Goal: Task Accomplishment & Management: Use online tool/utility

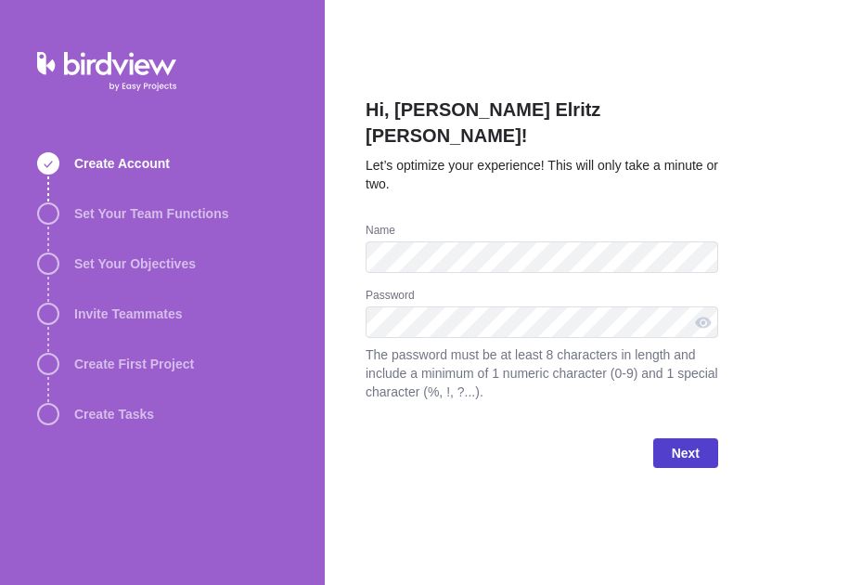
click at [679, 442] on span "Next" at bounding box center [686, 453] width 28 height 22
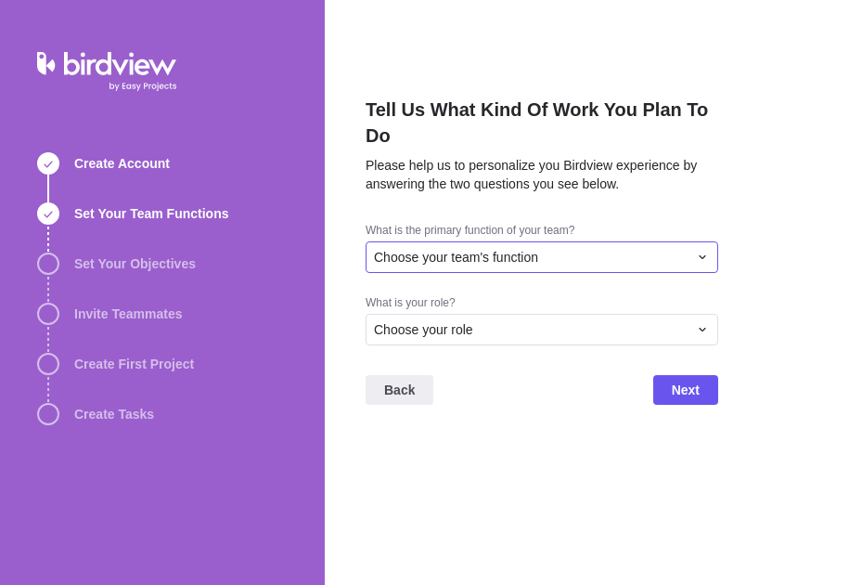
click at [497, 256] on span "Choose your team's function" at bounding box center [456, 257] width 164 height 19
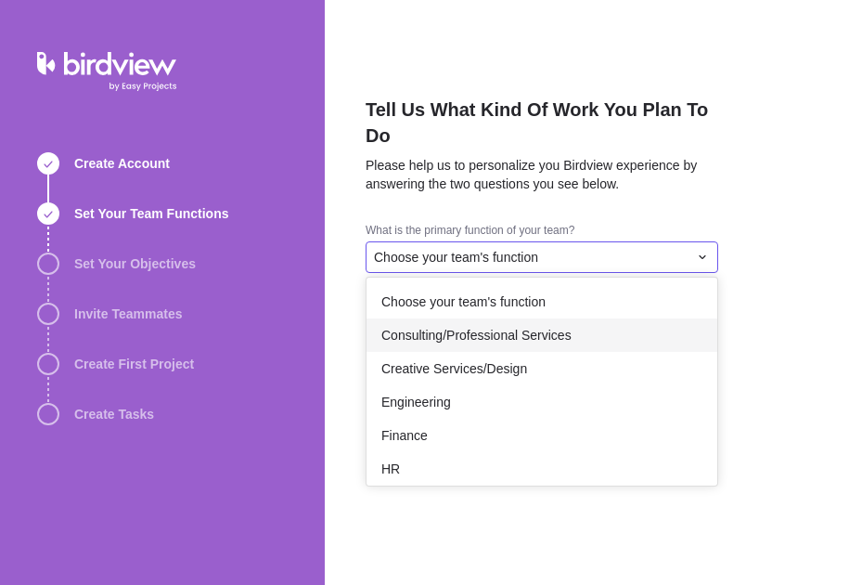
click at [577, 341] on div "Consulting/Professional Services" at bounding box center [542, 334] width 351 height 33
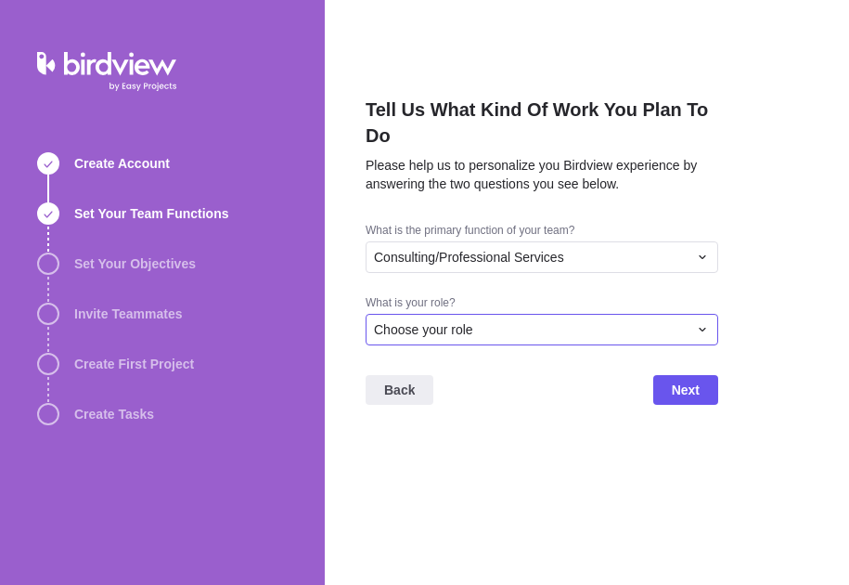
click at [513, 332] on div "Choose your role" at bounding box center [531, 329] width 314 height 19
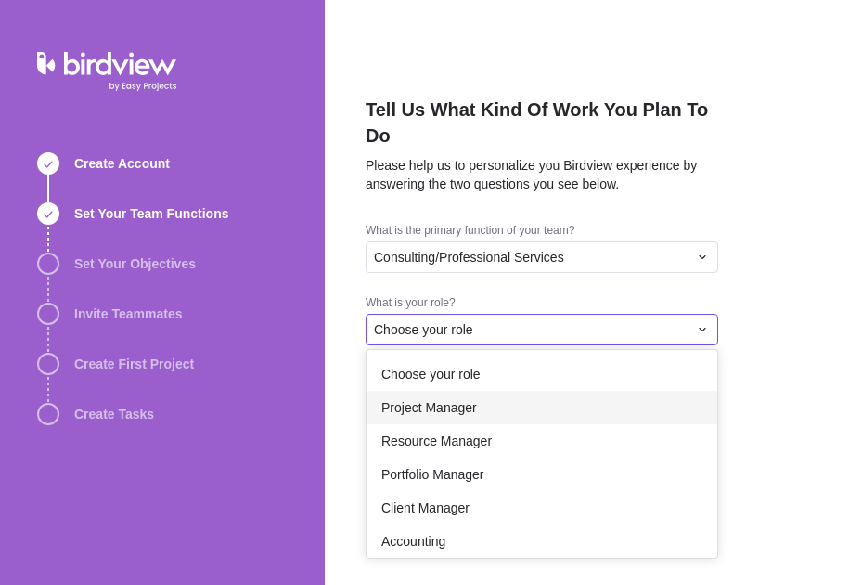
click at [497, 412] on div "Project Manager" at bounding box center [542, 407] width 351 height 33
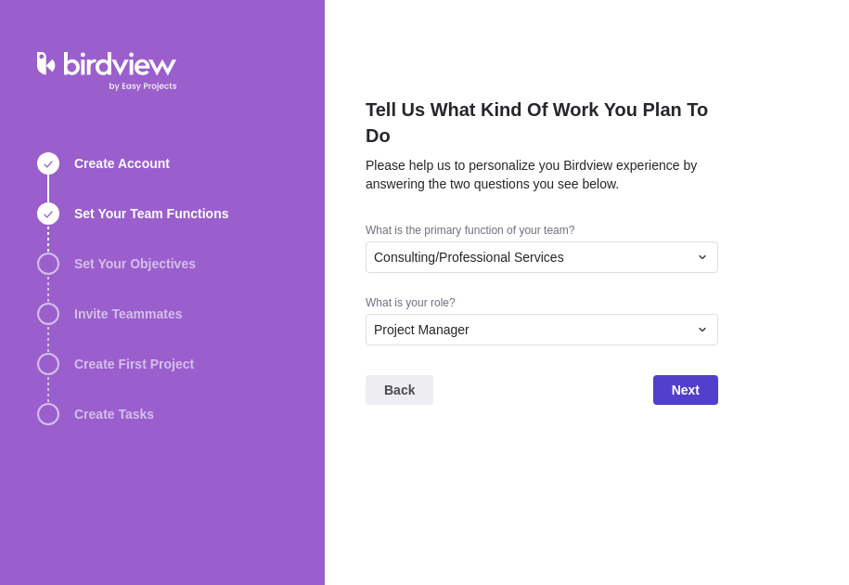
click at [674, 387] on span "Next" at bounding box center [686, 390] width 28 height 22
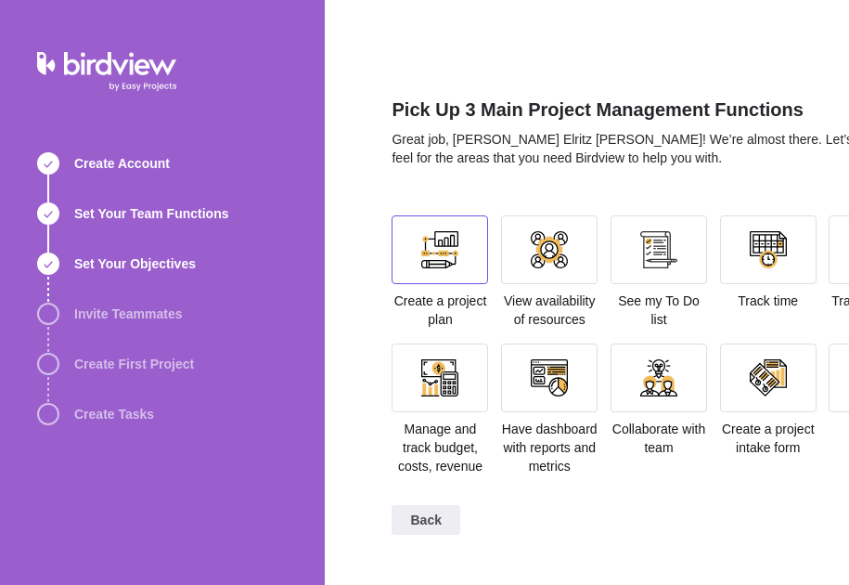
click at [451, 264] on div at bounding box center [439, 249] width 37 height 37
click at [437, 394] on div at bounding box center [439, 377] width 37 height 37
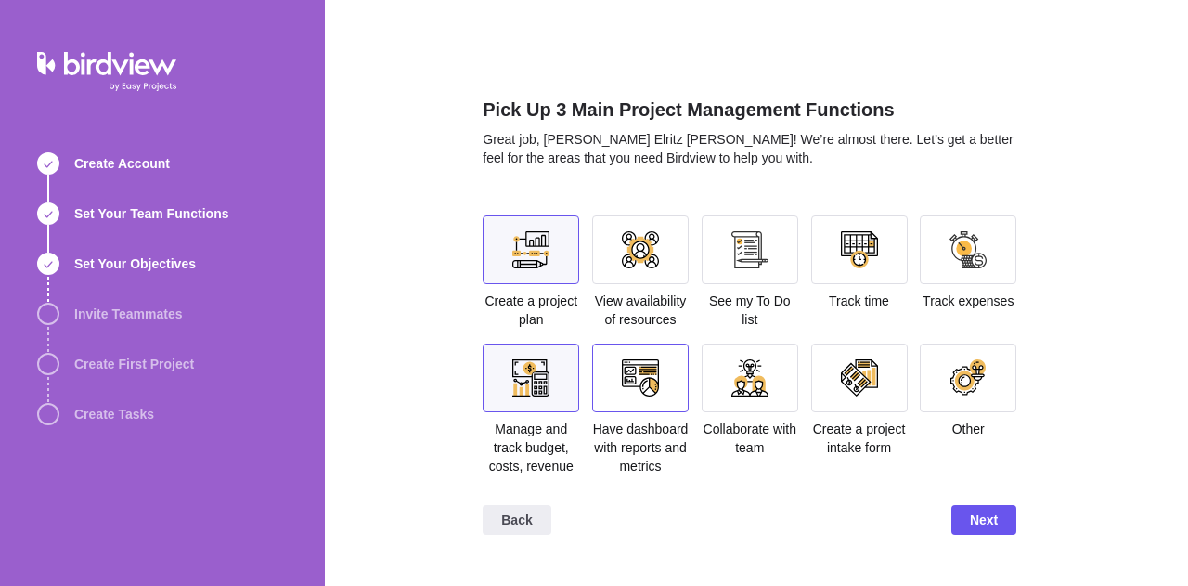
click at [655, 355] on div at bounding box center [640, 377] width 97 height 69
drag, startPoint x: 658, startPoint y: 290, endPoint x: 661, endPoint y: 273, distance: 16.9
click at [661, 273] on div "View availability of resources" at bounding box center [640, 271] width 97 height 113
click at [661, 273] on div at bounding box center [640, 249] width 97 height 69
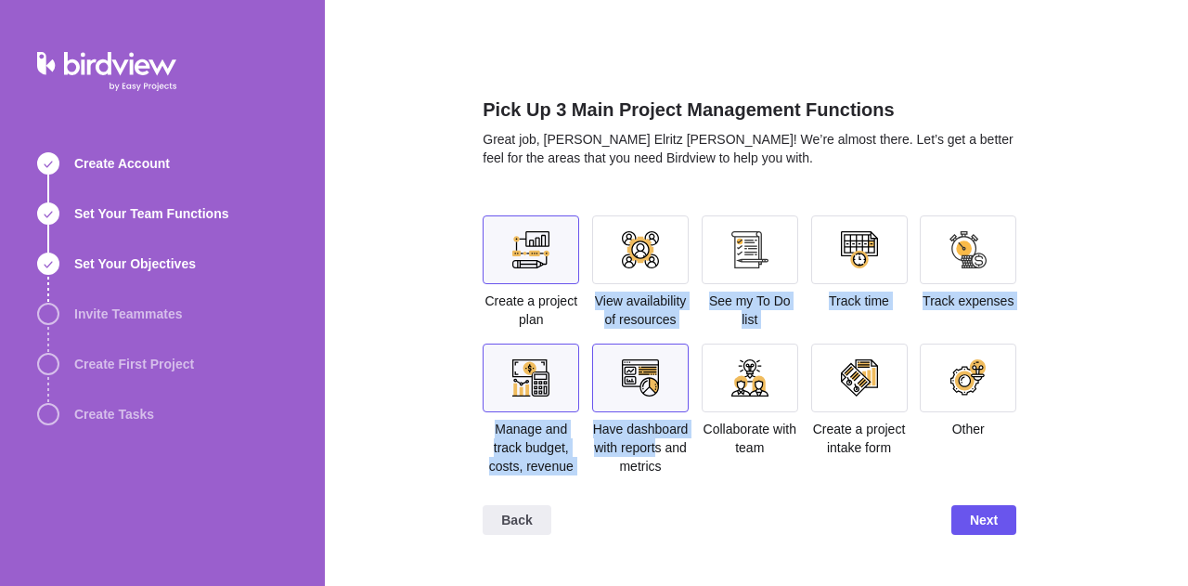
drag, startPoint x: 666, startPoint y: 266, endPoint x: 656, endPoint y: 440, distance: 173.9
click at [656, 440] on section "Create a project plan View availability of resources See my To Do list Track ti…" at bounding box center [750, 352] width 534 height 275
click at [656, 440] on span "Have dashboard with reports and metrics" at bounding box center [641, 447] width 96 height 52
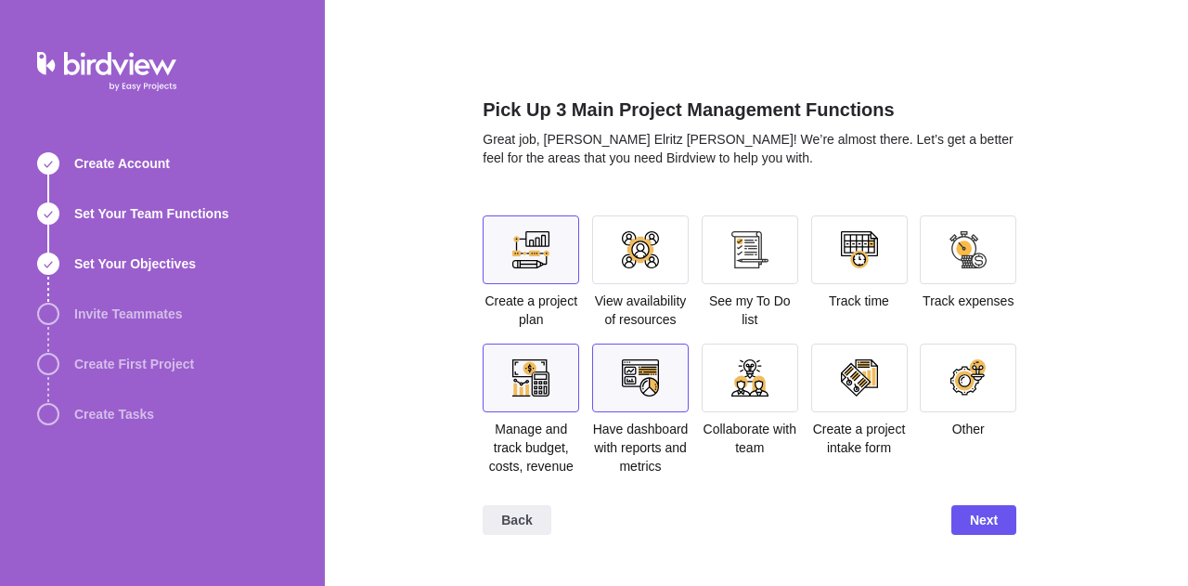
click at [655, 394] on div at bounding box center [640, 377] width 37 height 37
click at [770, 246] on div at bounding box center [750, 249] width 97 height 69
click at [848, 523] on span "Next" at bounding box center [984, 520] width 28 height 22
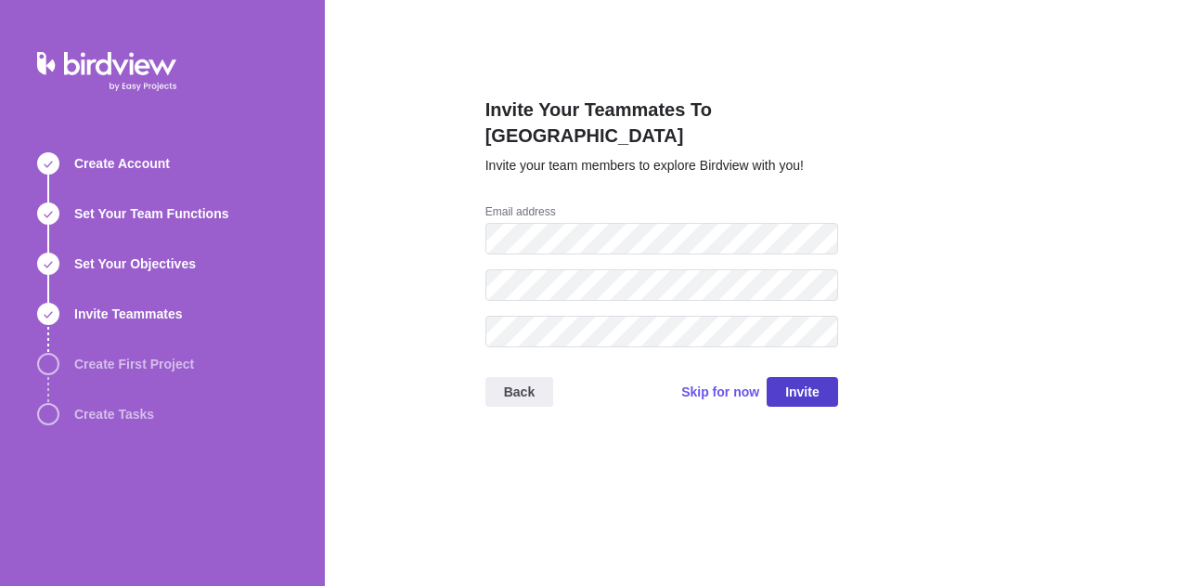
click at [799, 381] on span "Invite" at bounding box center [802, 392] width 34 height 22
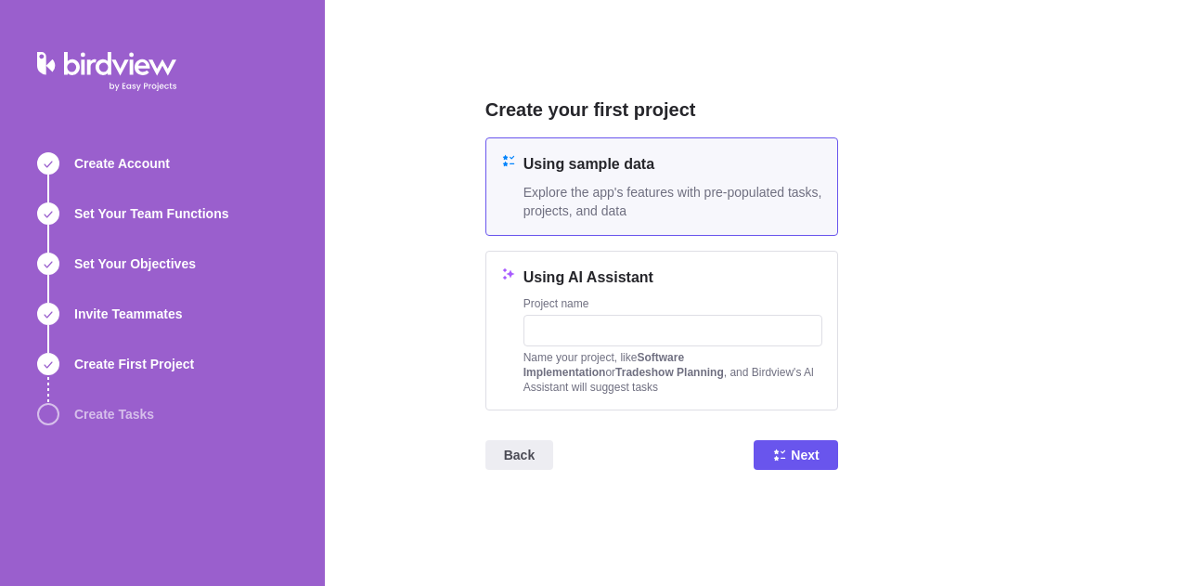
click at [722, 194] on span "Explore the app's features with pre-populated tasks, projects, and data" at bounding box center [672, 201] width 299 height 37
click at [781, 458] on icon at bounding box center [779, 454] width 15 height 15
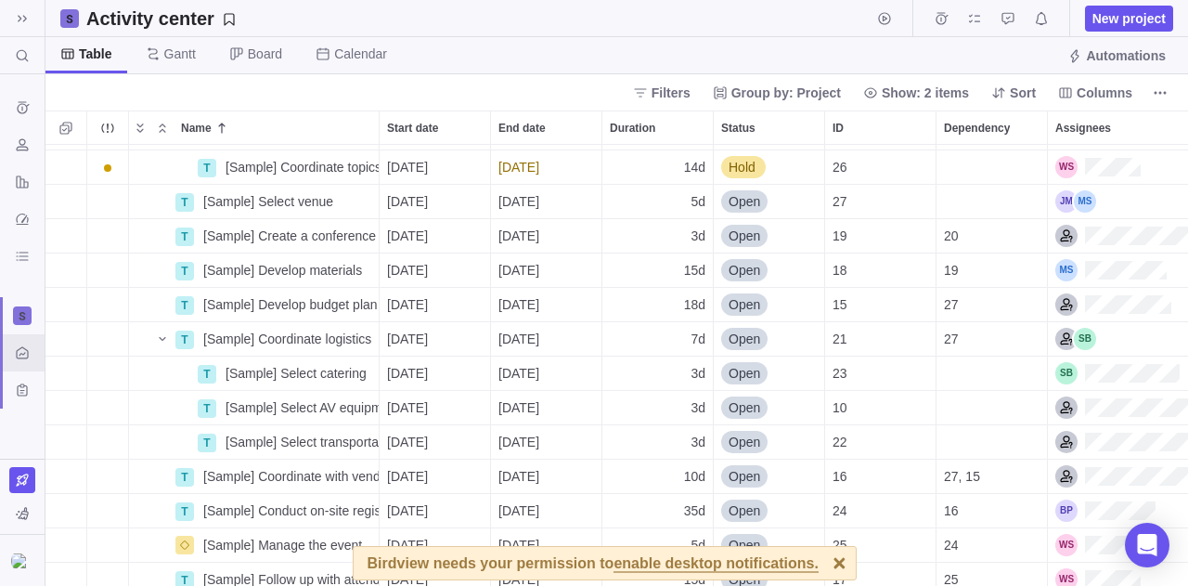
scroll to position [294, 0]
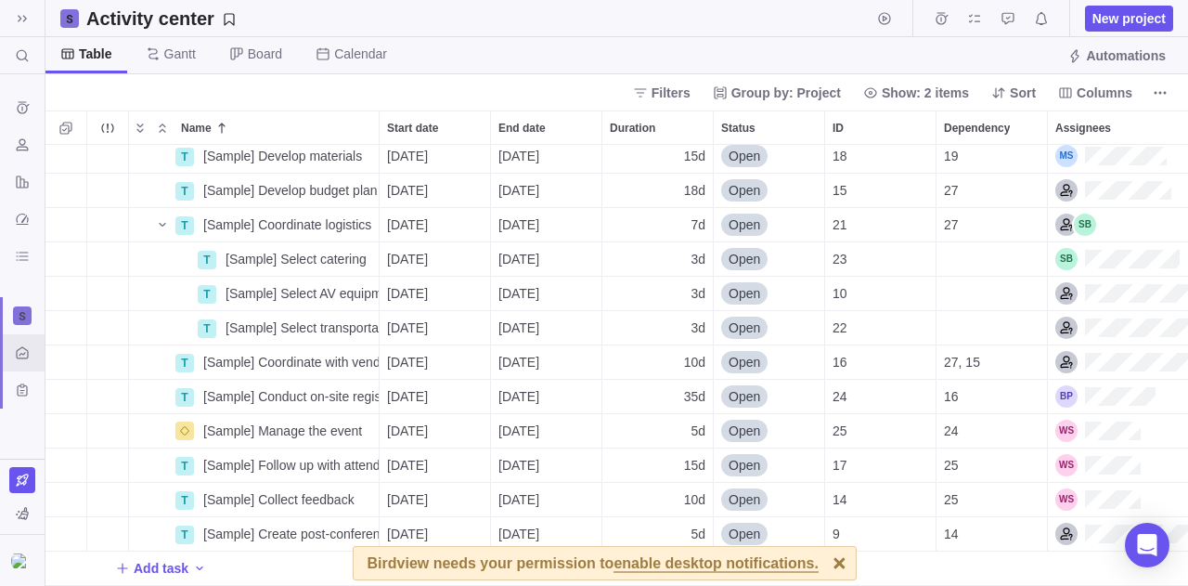
click at [823, 565] on div at bounding box center [839, 563] width 32 height 32
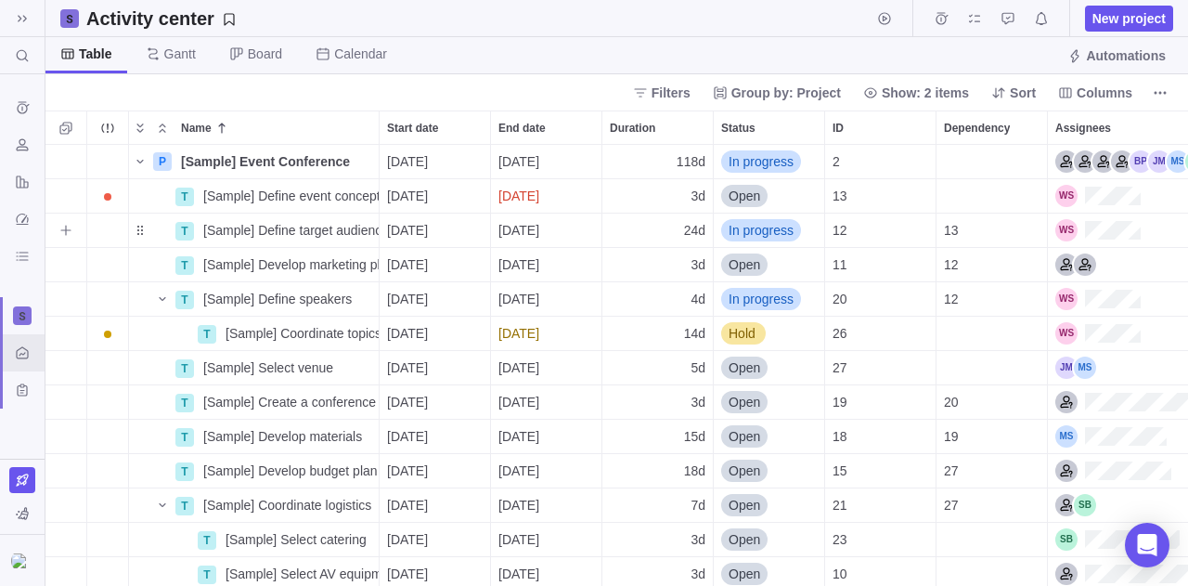
scroll to position [0, 59]
click at [1122, 52] on span "Automations" at bounding box center [1126, 55] width 80 height 19
click at [15, 147] on icon "Resources" at bounding box center [22, 144] width 15 height 15
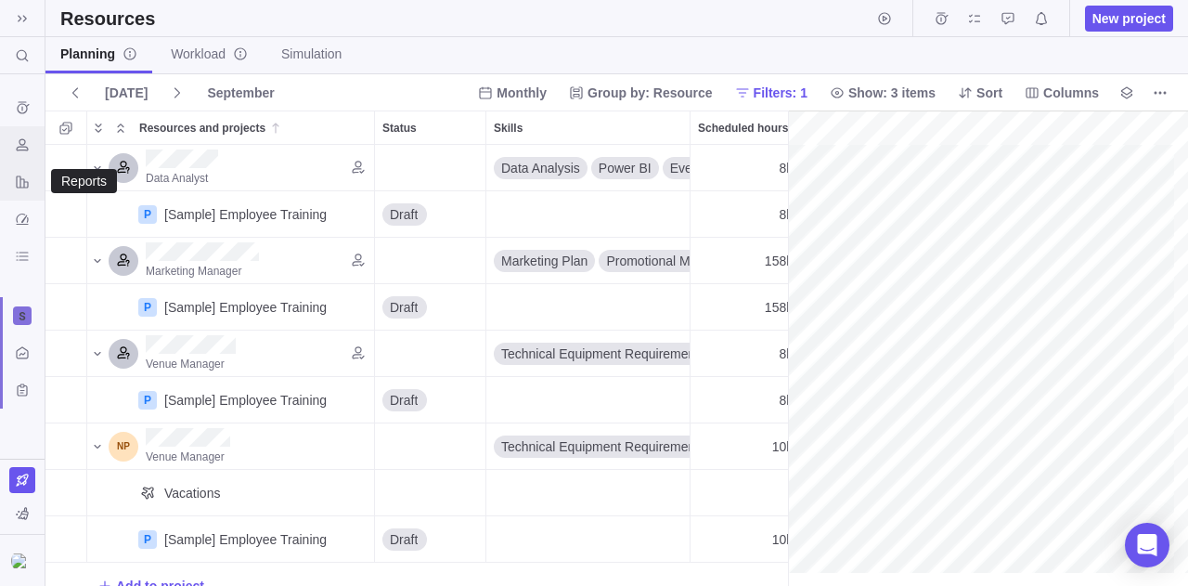
scroll to position [0, 318]
click at [19, 184] on icon "Reports" at bounding box center [22, 181] width 12 height 12
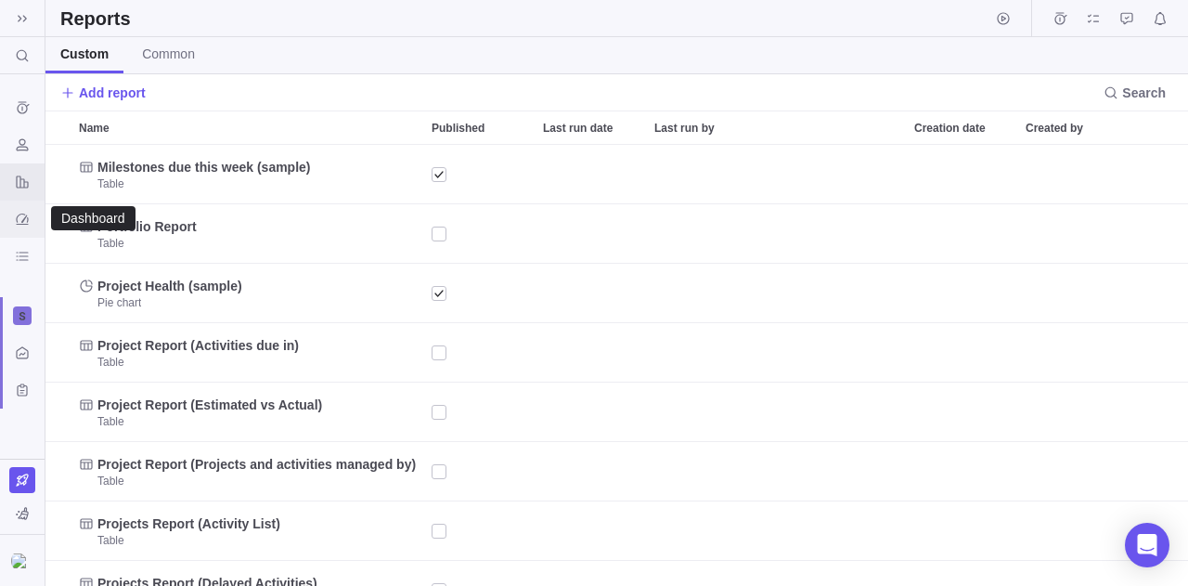
click at [23, 209] on div "Dashboard" at bounding box center [22, 219] width 30 height 30
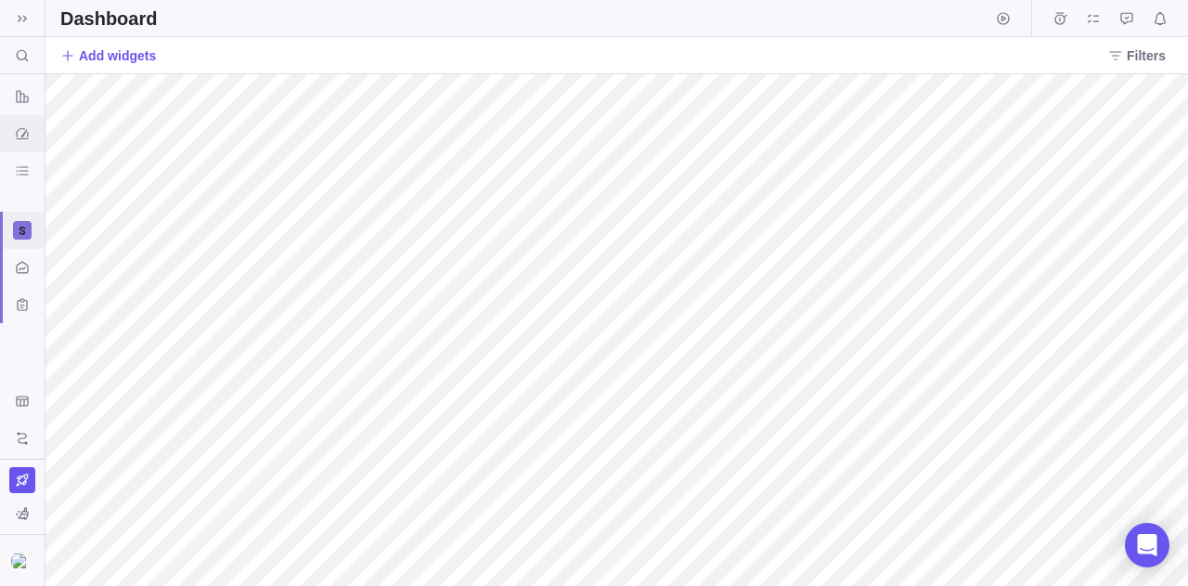
scroll to position [86, 0]
click at [21, 271] on icon "Activity center" at bounding box center [22, 266] width 15 height 15
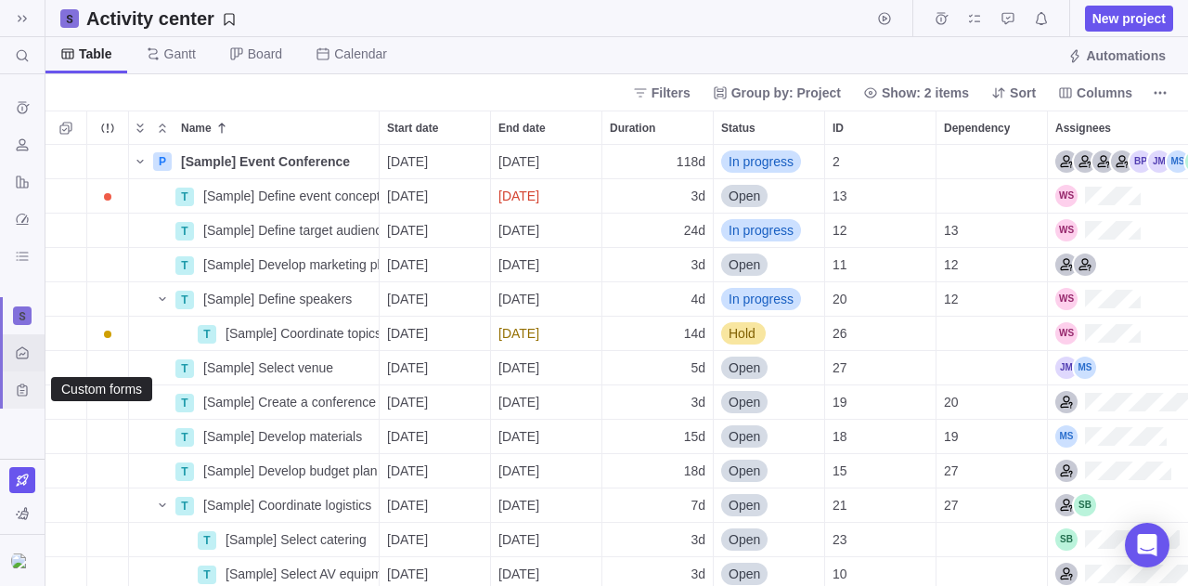
click at [24, 383] on icon "Custom forms" at bounding box center [22, 389] width 15 height 15
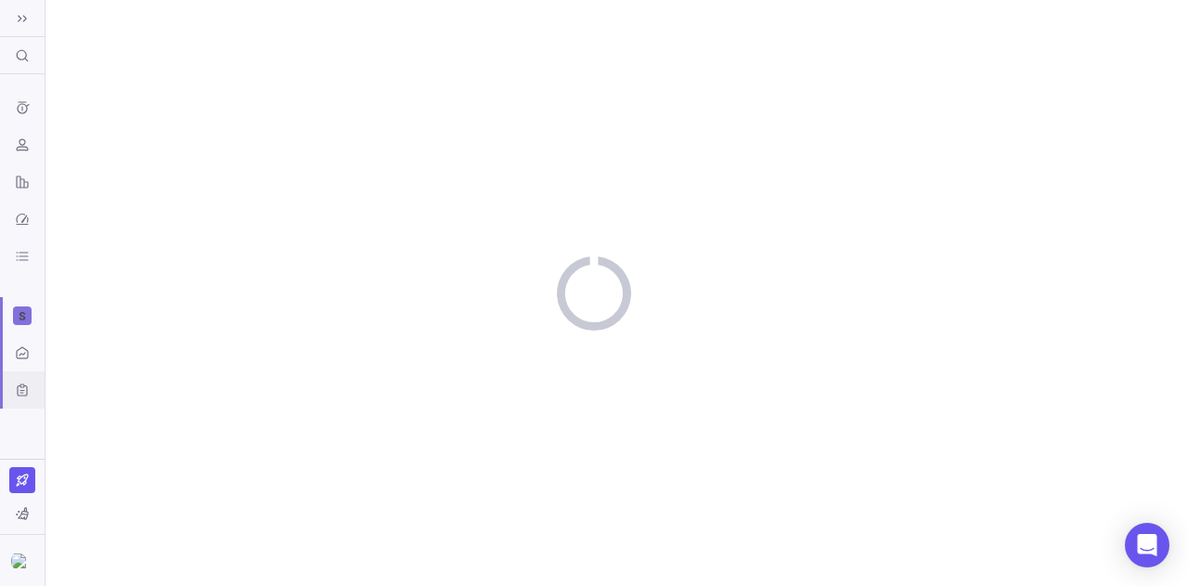
scroll to position [98, 0]
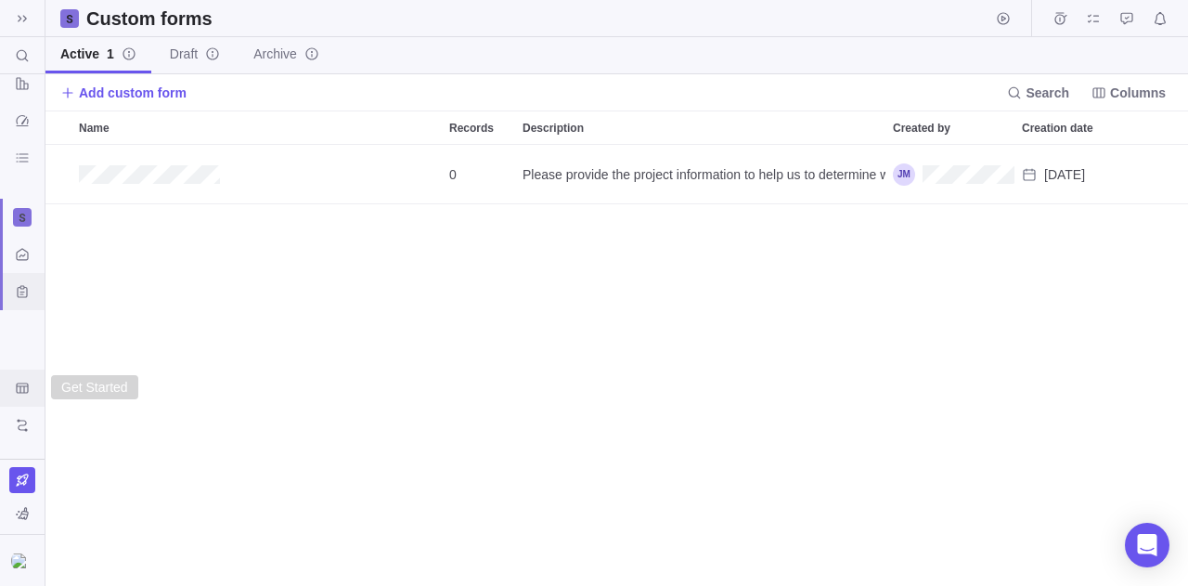
scroll to position [427, 1129]
click at [23, 390] on icon "Get Started" at bounding box center [22, 387] width 12 height 10
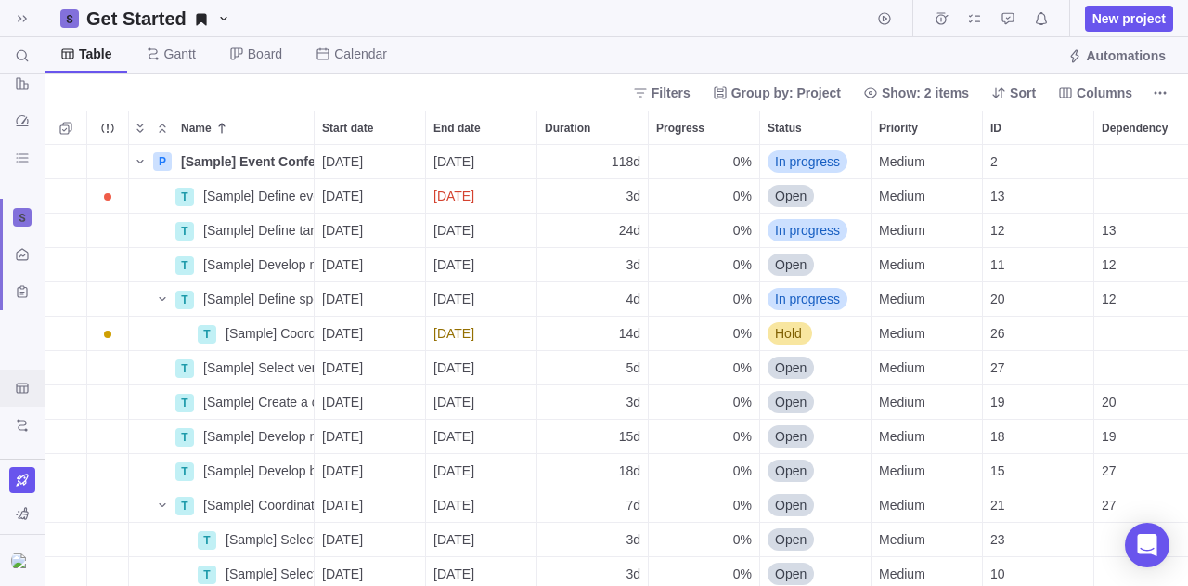
scroll to position [427, 1129]
click at [24, 420] on icon "Upcoming Milestones" at bounding box center [22, 425] width 10 height 12
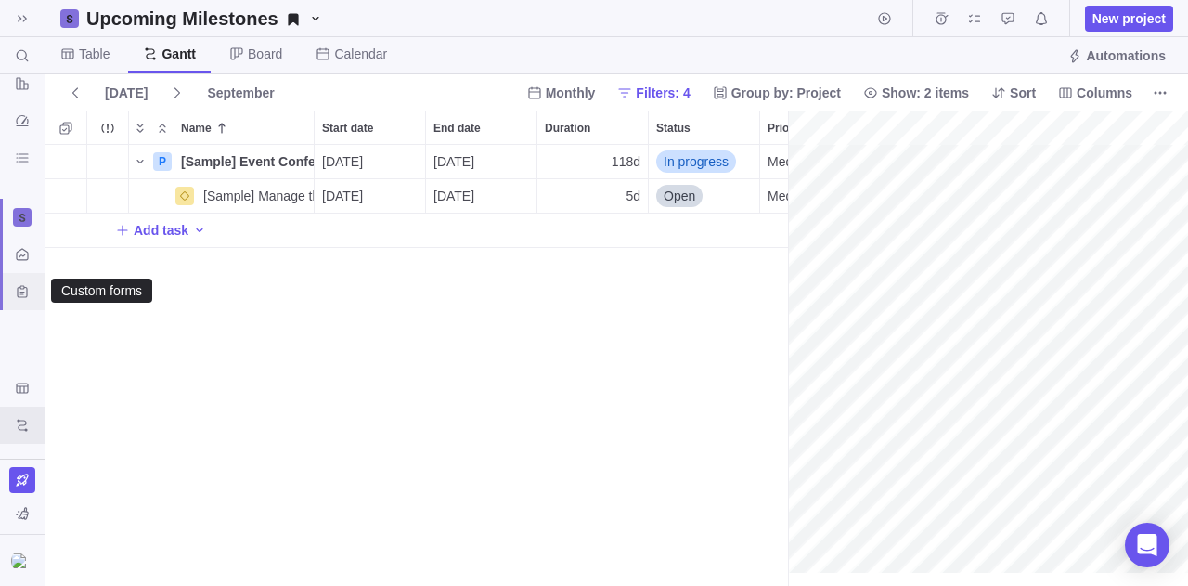
scroll to position [0, 188]
click at [26, 284] on icon "Custom forms" at bounding box center [22, 291] width 15 height 15
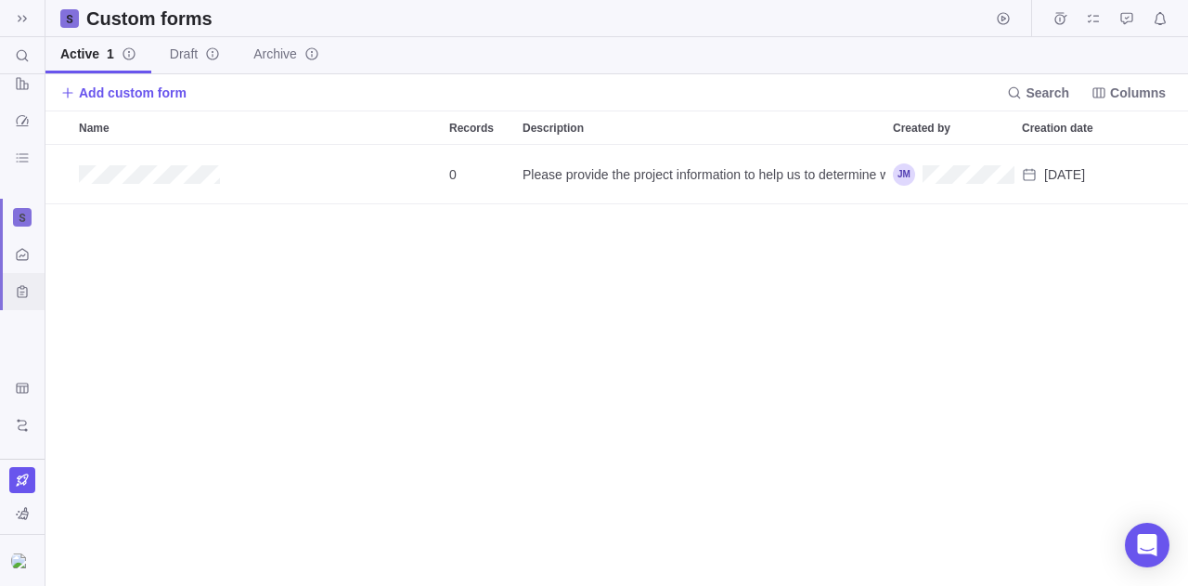
scroll to position [427, 1129]
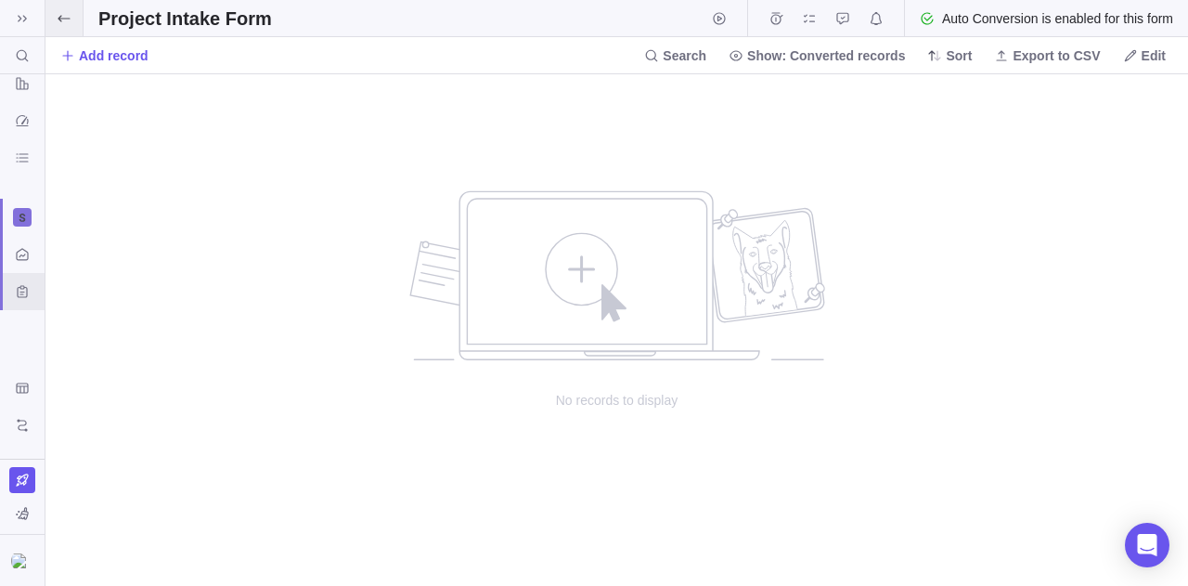
click at [62, 20] on icon at bounding box center [64, 18] width 15 height 15
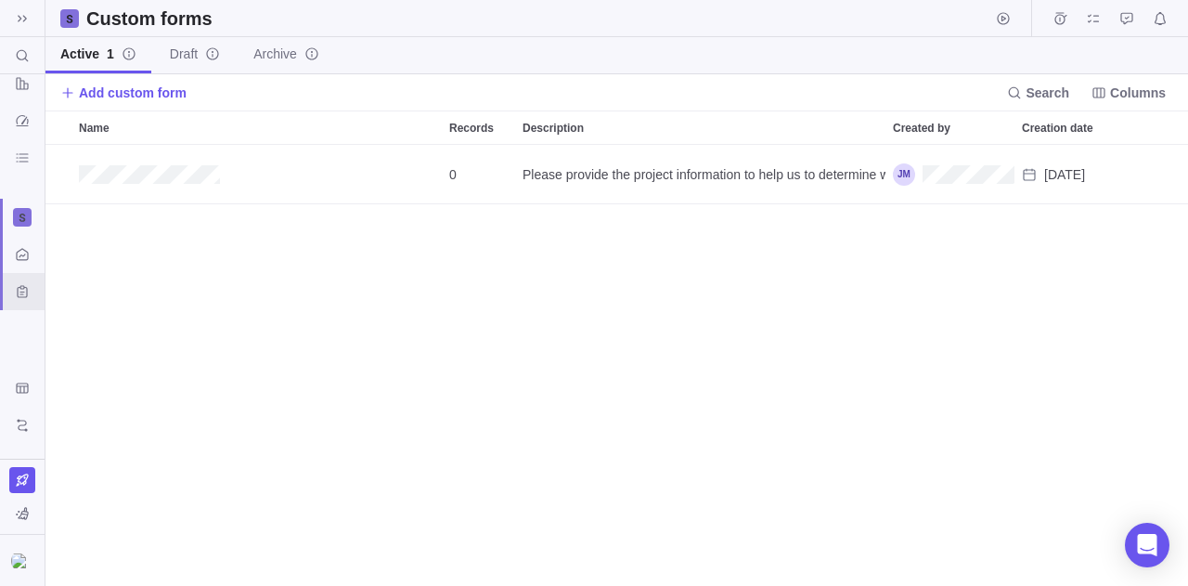
scroll to position [427, 1129]
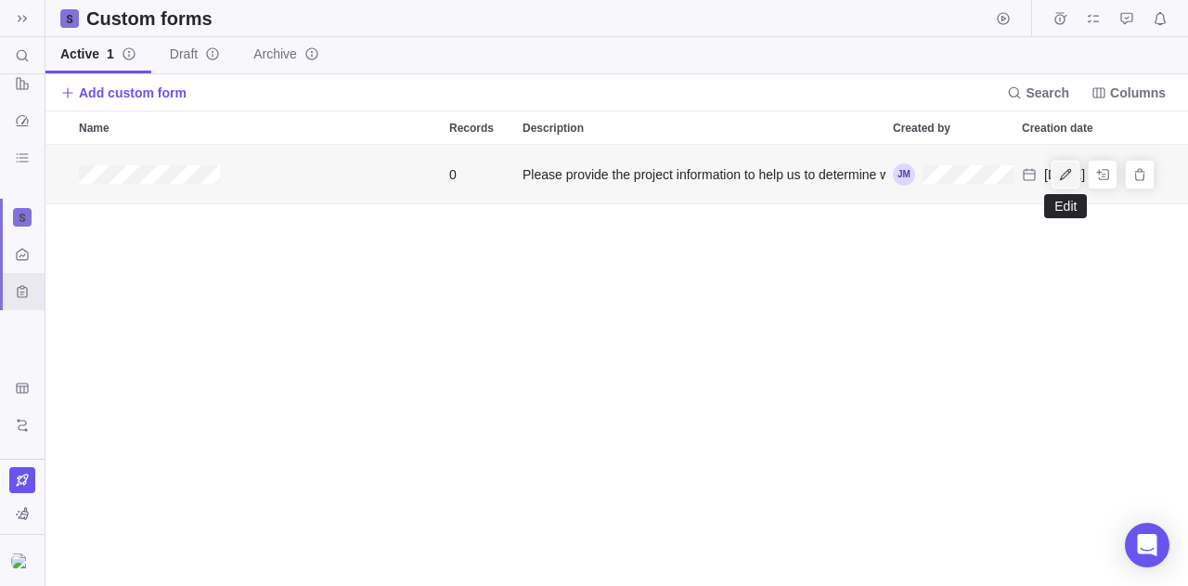
click at [1071, 172] on icon "Edit" at bounding box center [1065, 174] width 15 height 15
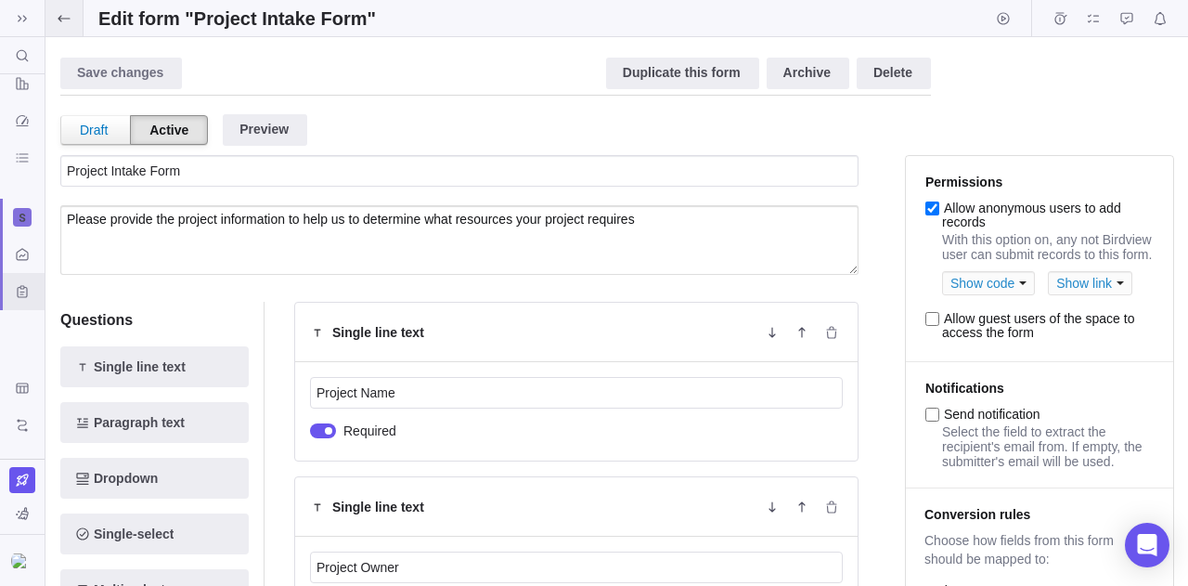
click at [57, 11] on icon at bounding box center [64, 18] width 15 height 15
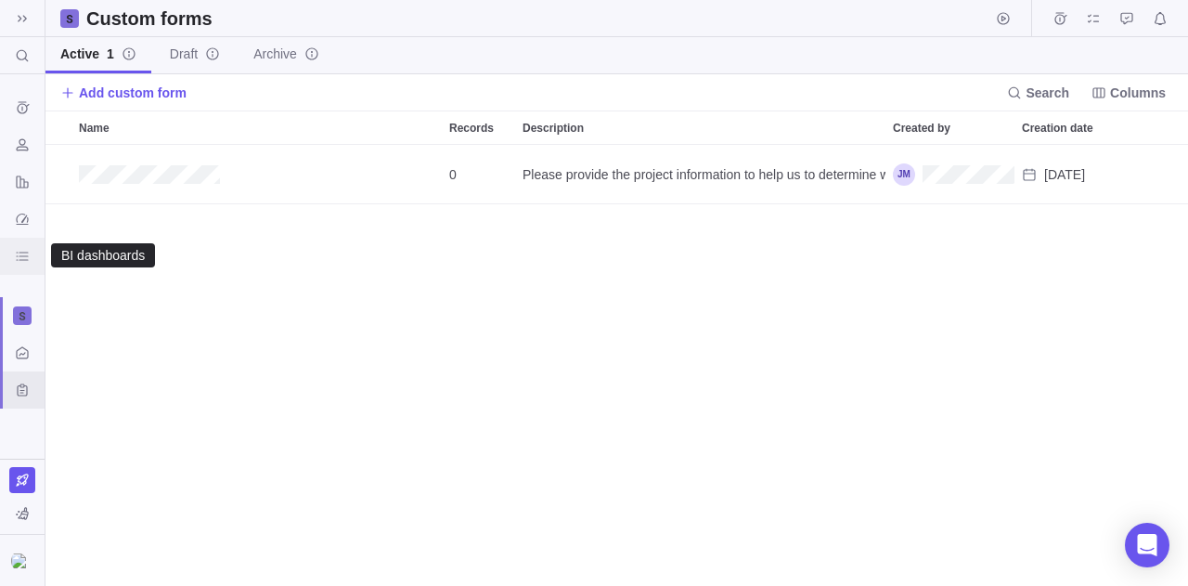
click at [20, 260] on icon "BI dashboards" at bounding box center [22, 256] width 12 height 8
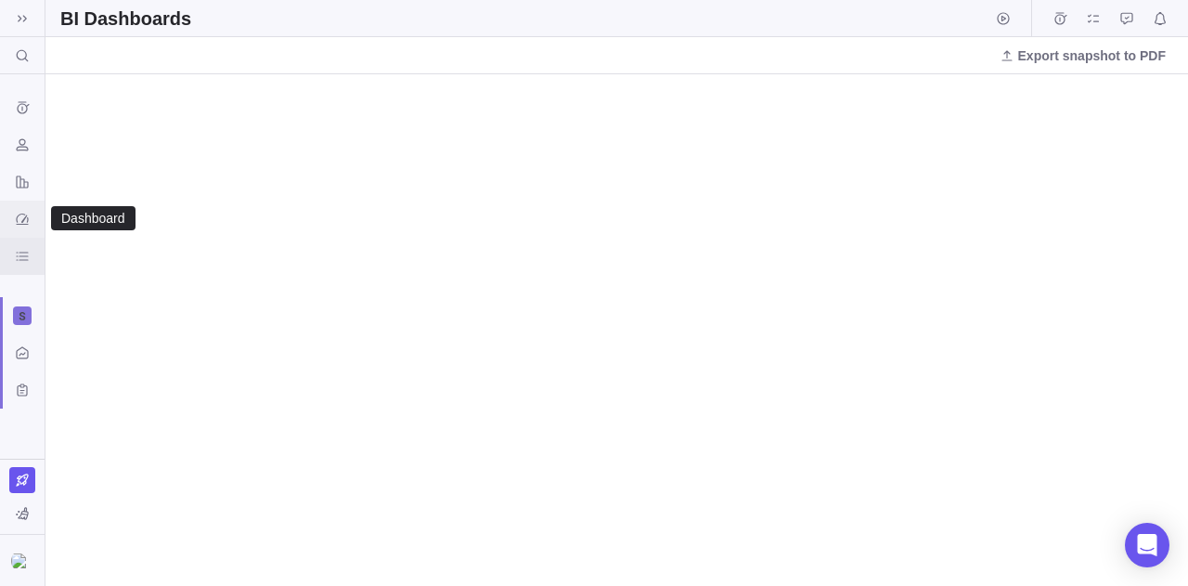
click at [25, 219] on icon "Dashboard" at bounding box center [22, 219] width 15 height 15
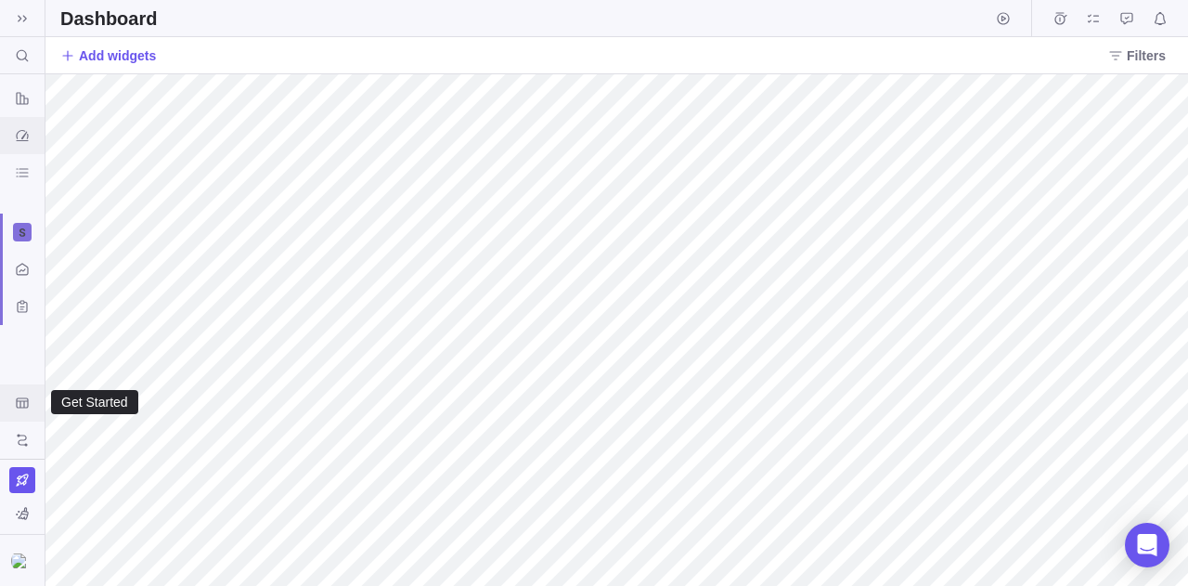
scroll to position [98, 0]
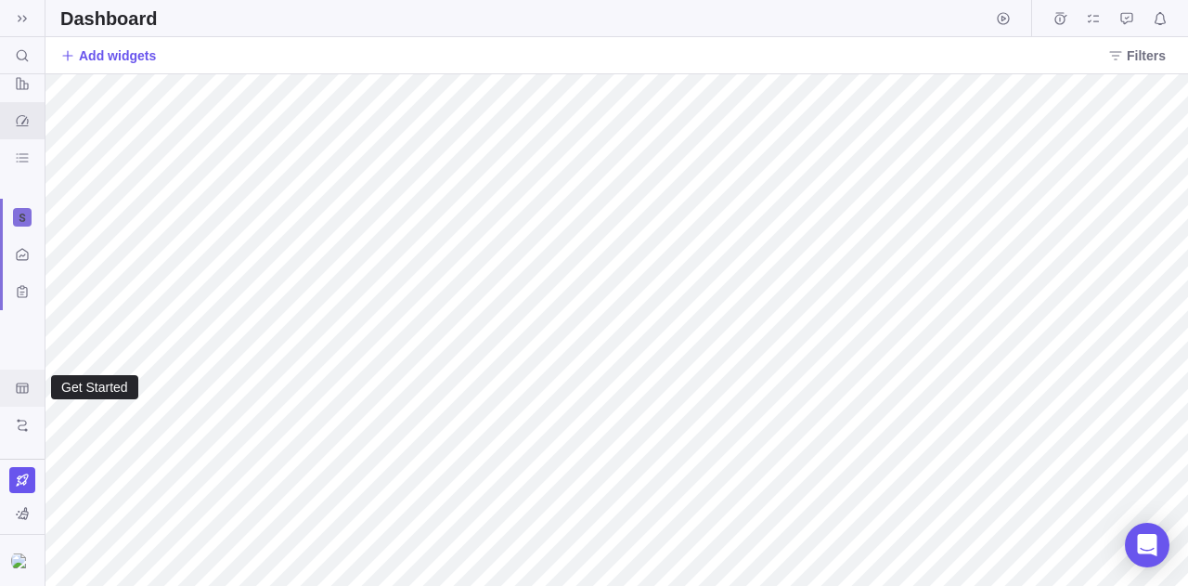
click at [21, 388] on icon "Get Started" at bounding box center [22, 388] width 15 height 15
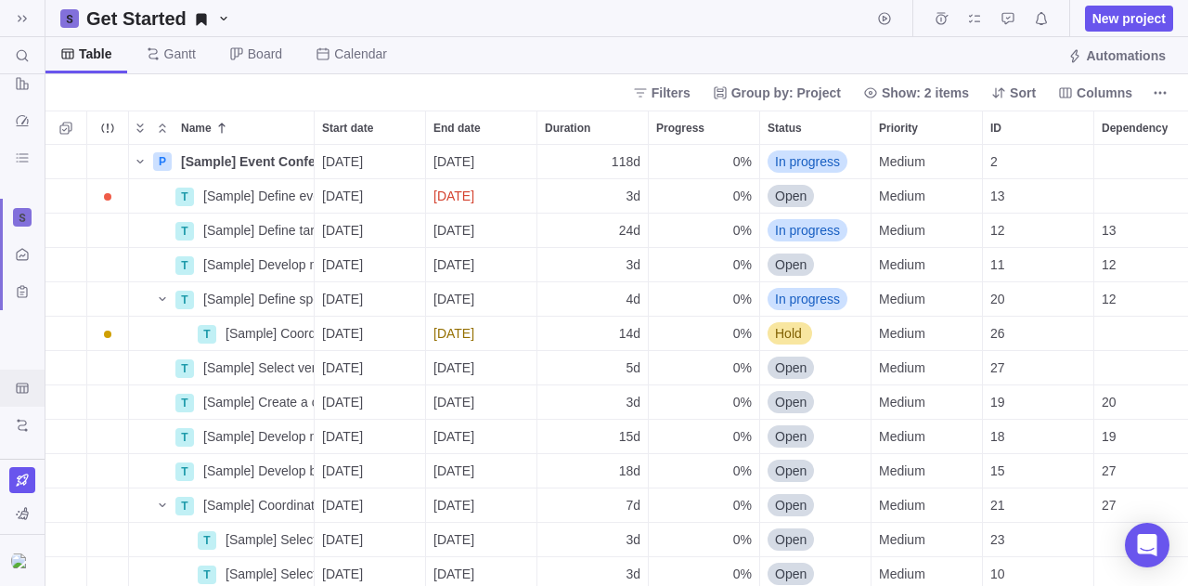
scroll to position [427, 1129]
click at [1108, 13] on span "New project" at bounding box center [1128, 18] width 73 height 19
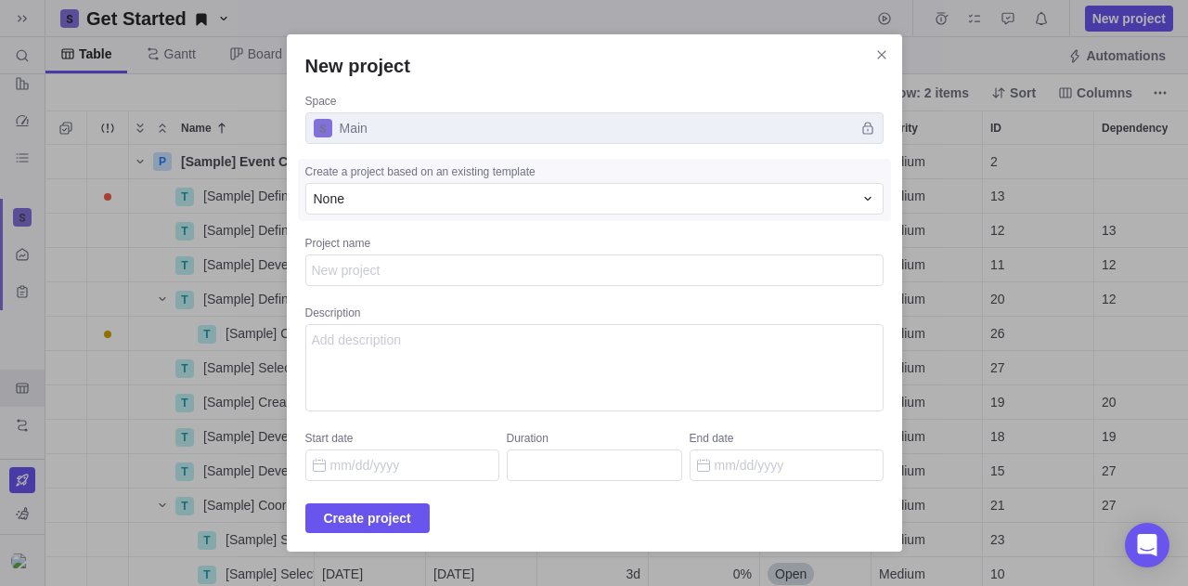
type textarea "x"
click at [516, 503] on div "Create project" at bounding box center [594, 518] width 578 height 30
click at [490, 199] on div "None" at bounding box center [583, 198] width 539 height 19
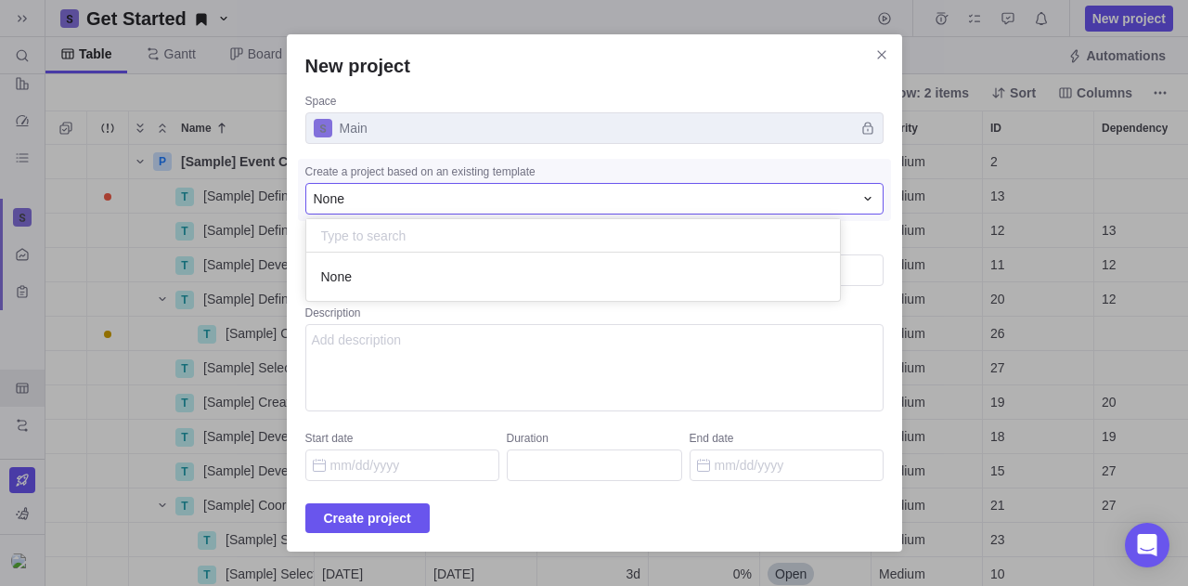
scroll to position [34, 520]
click at [490, 199] on div "None" at bounding box center [583, 198] width 539 height 19
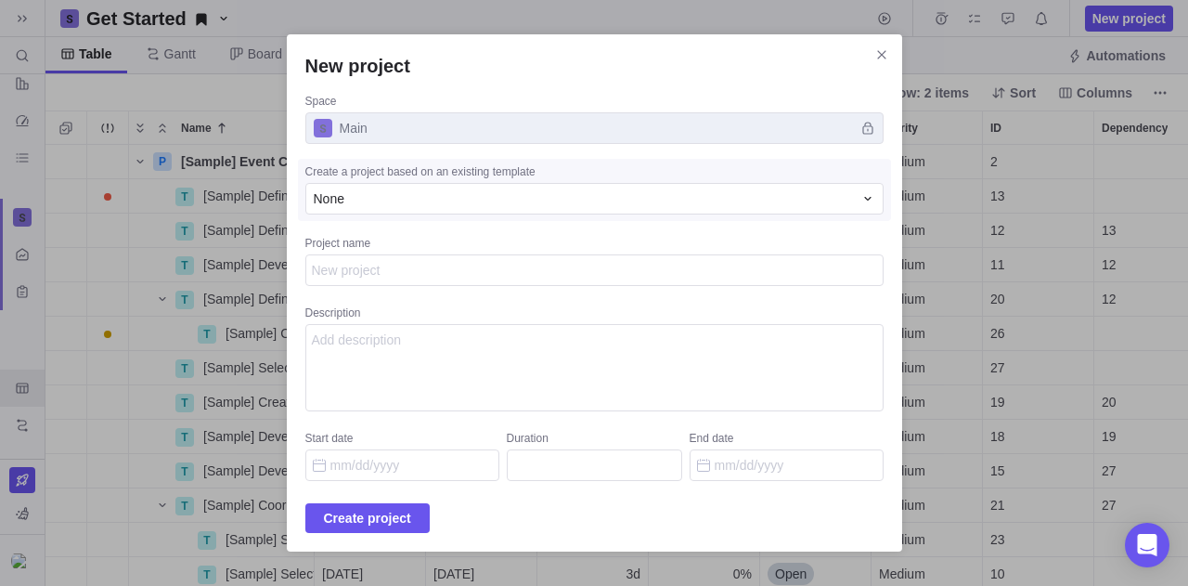
click at [497, 135] on span "Main" at bounding box center [594, 128] width 578 height 32
click at [452, 265] on textarea "Project name" at bounding box center [594, 270] width 578 height 32
click at [446, 381] on textarea "Description" at bounding box center [594, 367] width 578 height 87
click at [445, 487] on div "New project Space Main Create a project based on an existing template None Proj…" at bounding box center [594, 292] width 615 height 517
click at [455, 474] on input "Start date" at bounding box center [402, 465] width 194 height 32
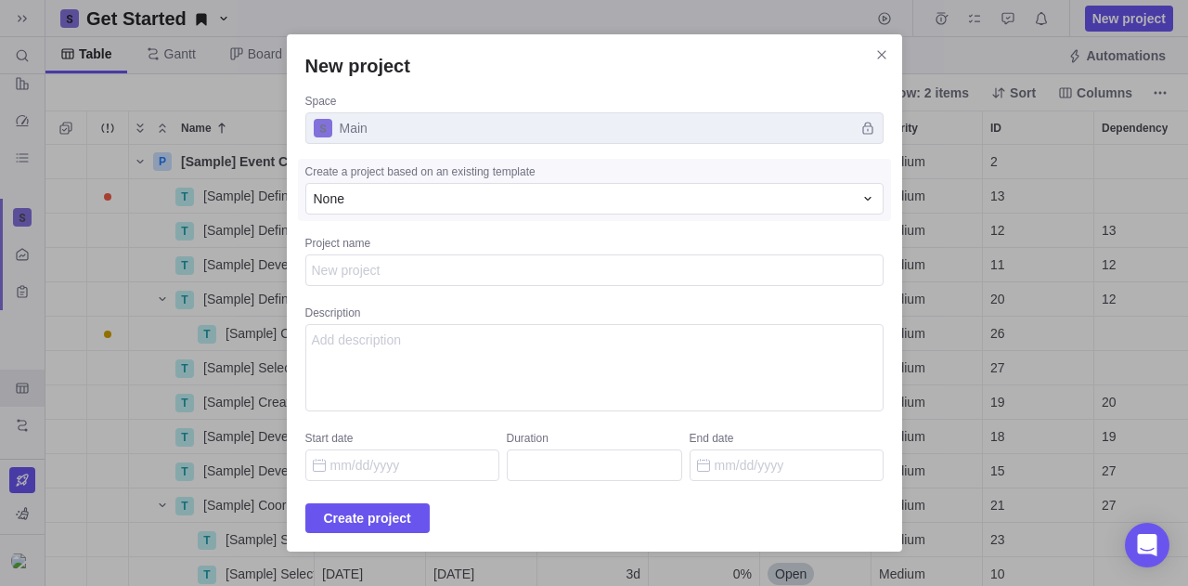
click at [482, 504] on div "Create project" at bounding box center [594, 518] width 578 height 30
click at [874, 58] on icon "Close" at bounding box center [881, 54] width 15 height 15
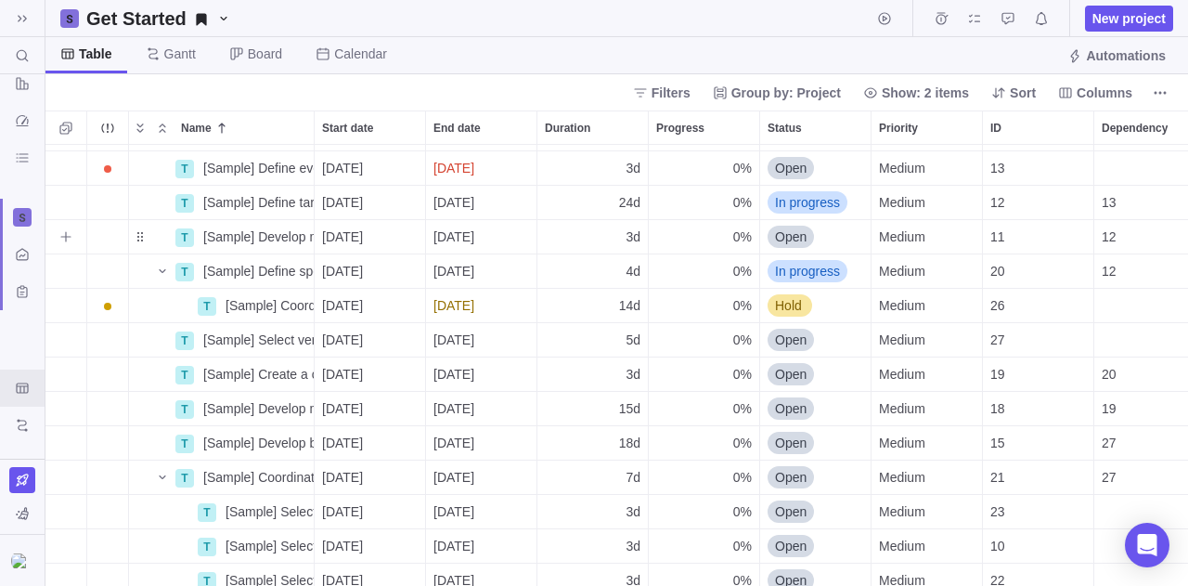
scroll to position [24, 0]
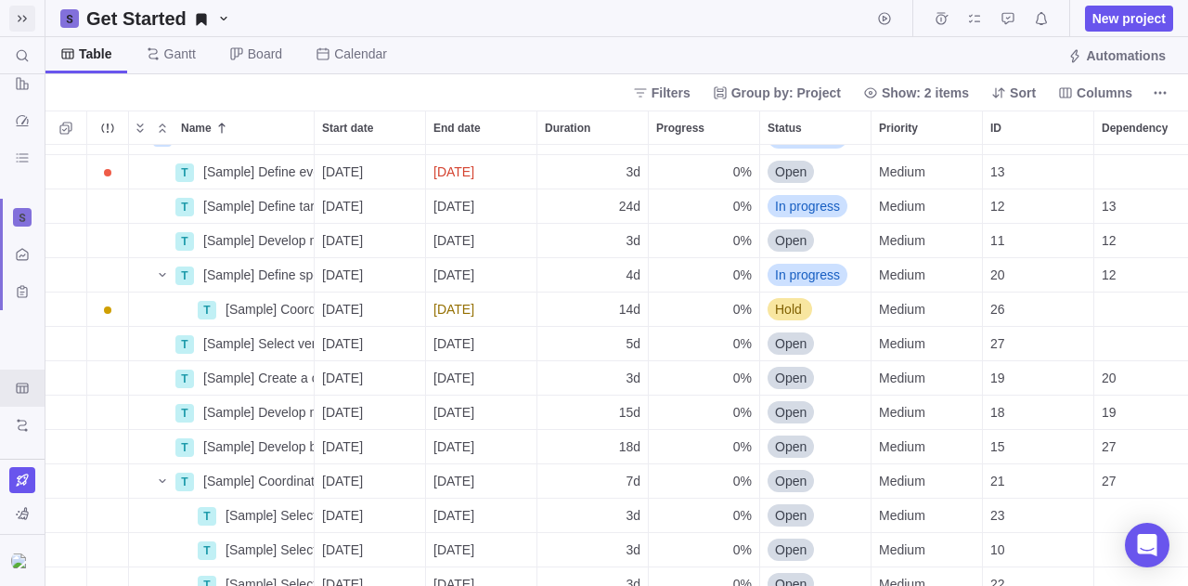
click at [22, 14] on icon at bounding box center [22, 18] width 15 height 15
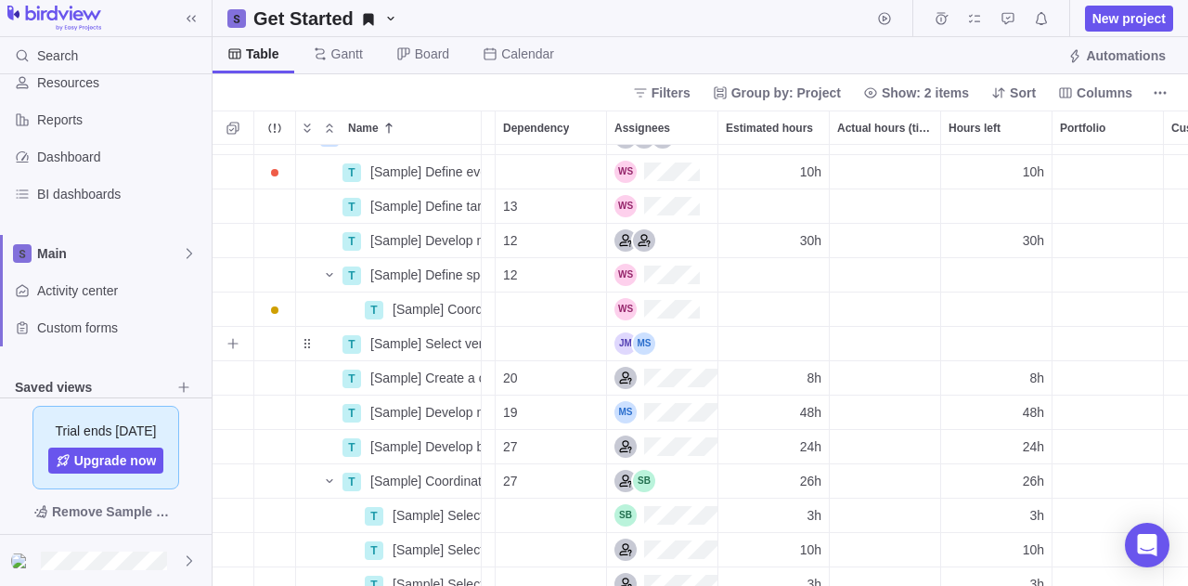
scroll to position [0, 0]
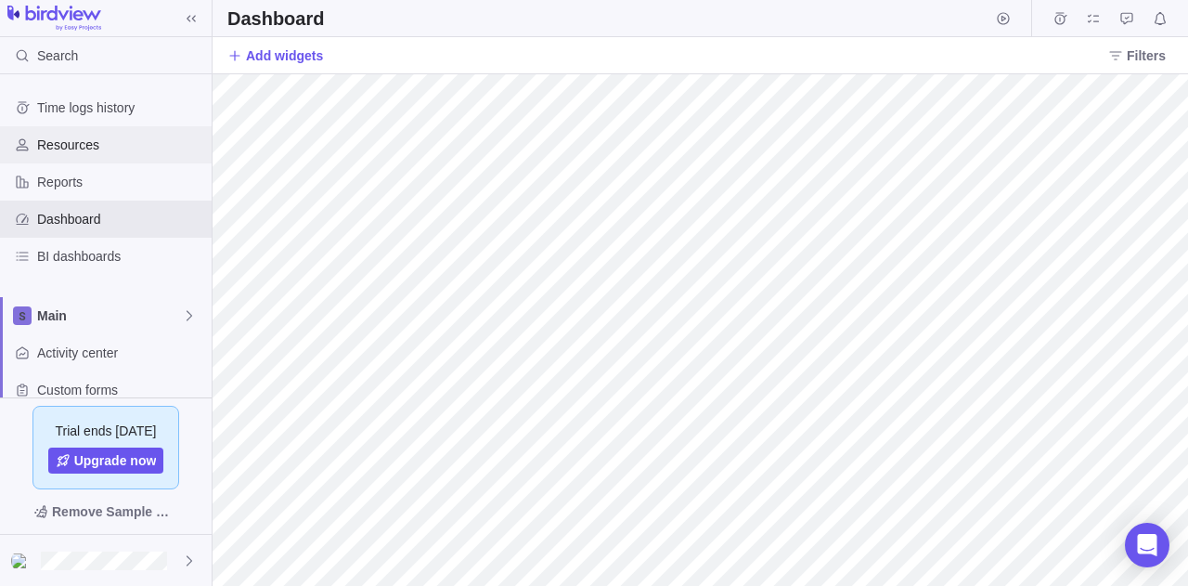
click at [94, 141] on span "Resources" at bounding box center [120, 145] width 167 height 19
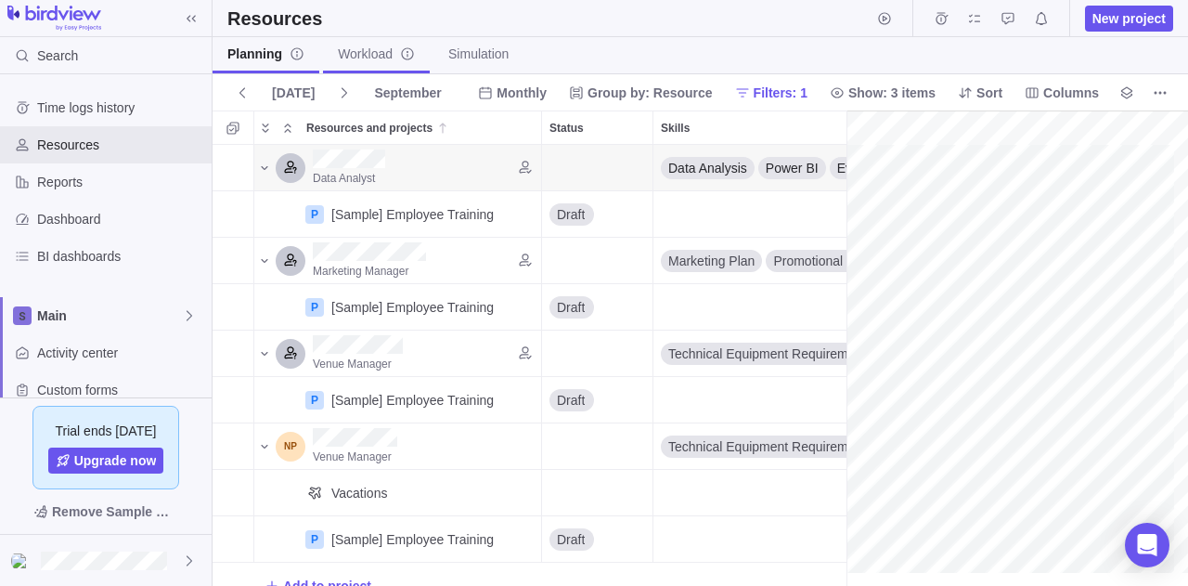
click at [404, 54] on icon "info-description" at bounding box center [407, 53] width 15 height 15
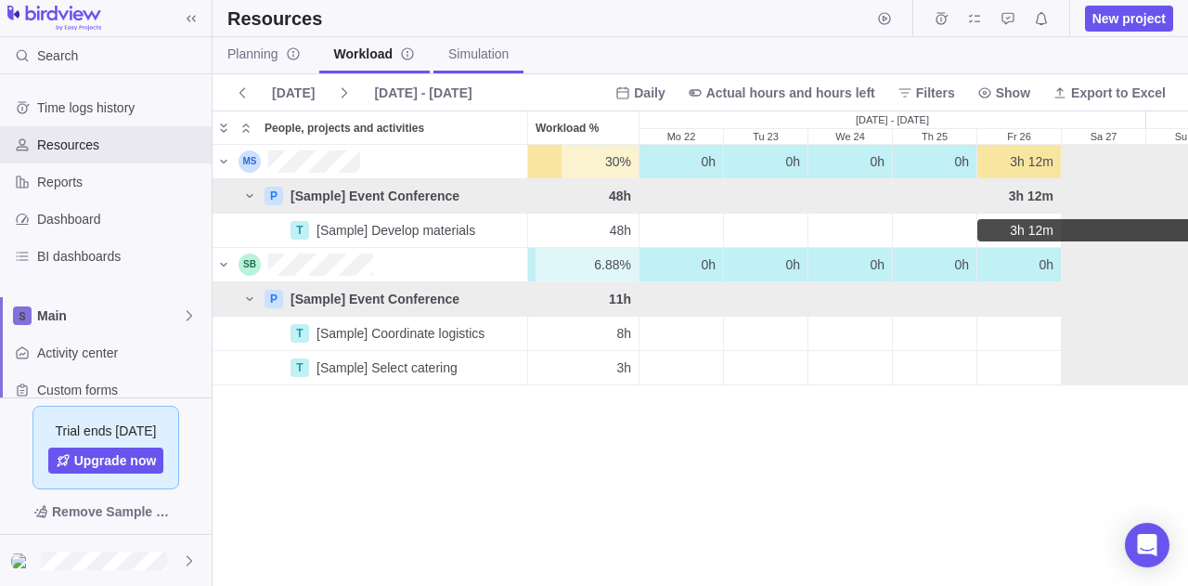
click at [488, 56] on span "Simulation" at bounding box center [478, 54] width 60 height 19
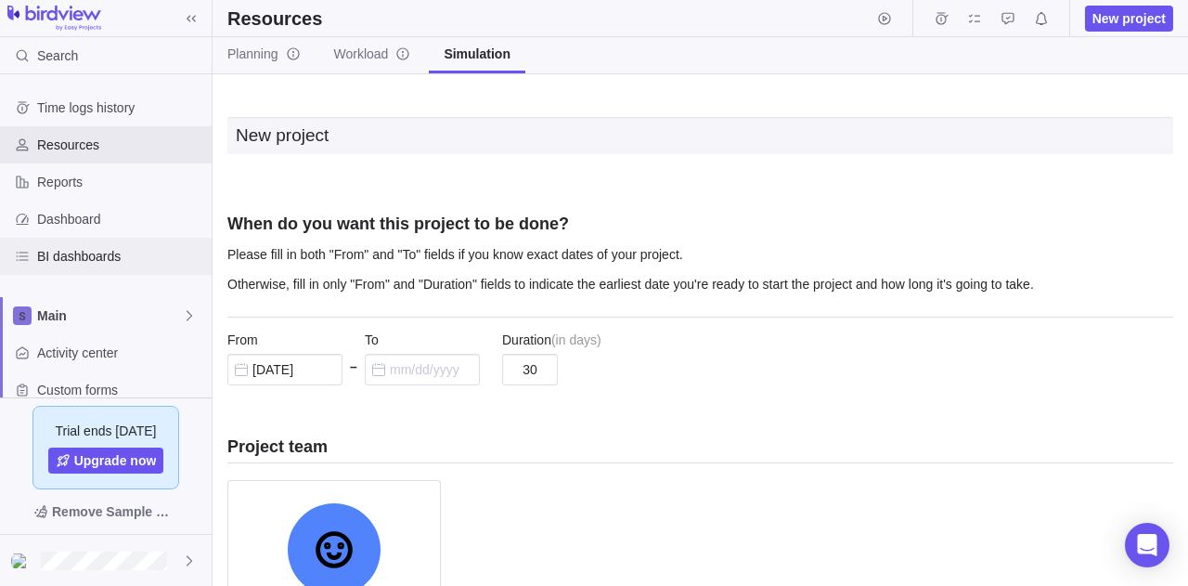
click at [92, 261] on span "BI dashboards" at bounding box center [120, 256] width 167 height 19
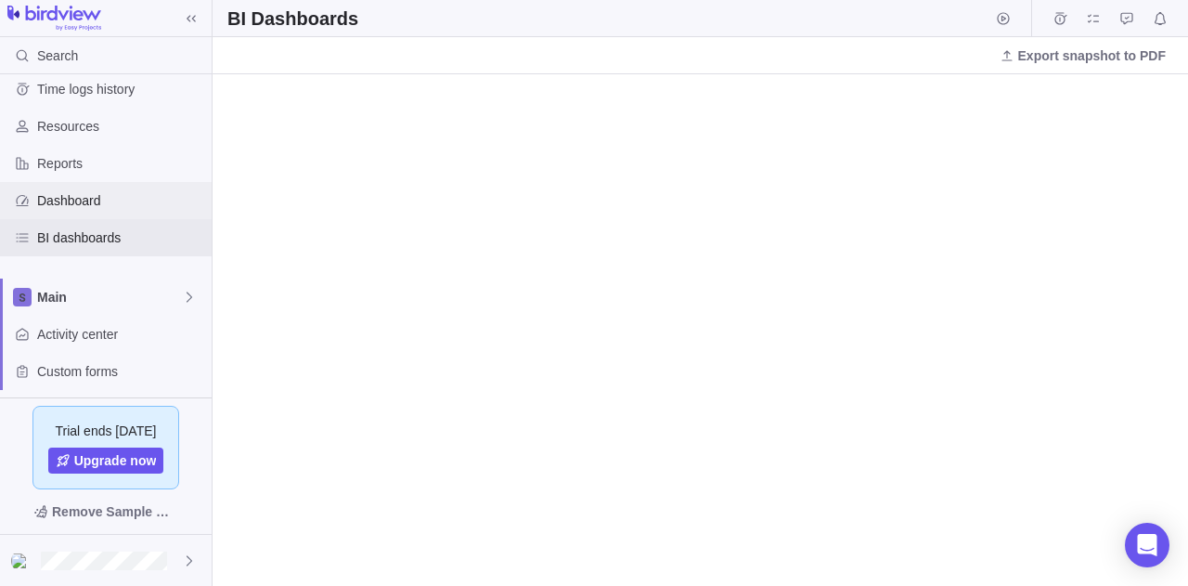
scroll to position [15, 0]
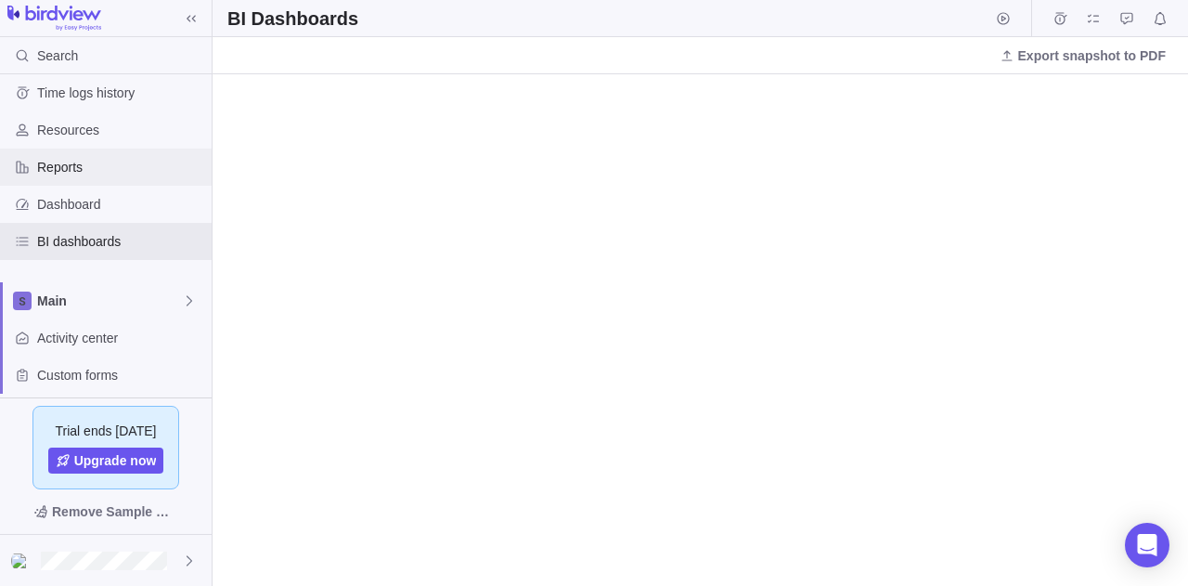
click at [89, 161] on span "Reports" at bounding box center [120, 167] width 167 height 19
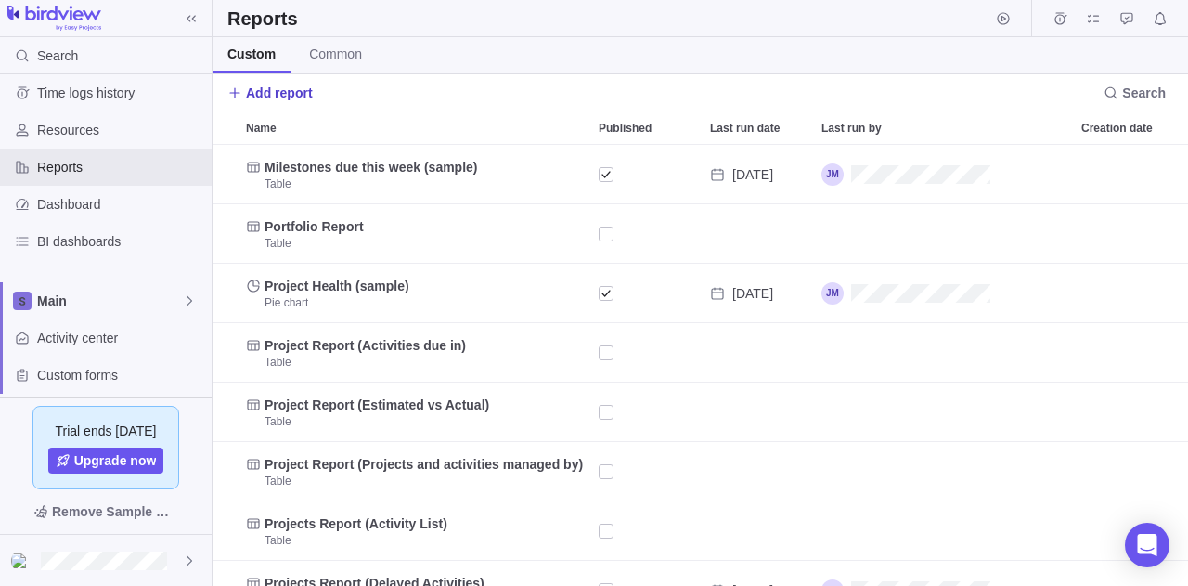
click at [244, 86] on span "Add report" at bounding box center [269, 93] width 85 height 26
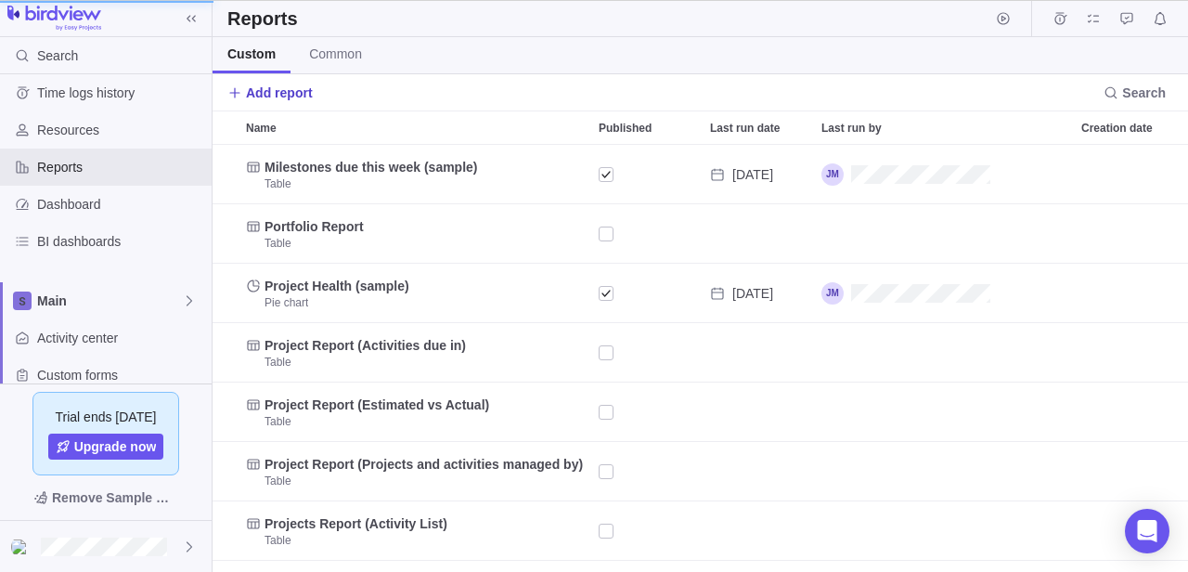
scroll to position [413, 320]
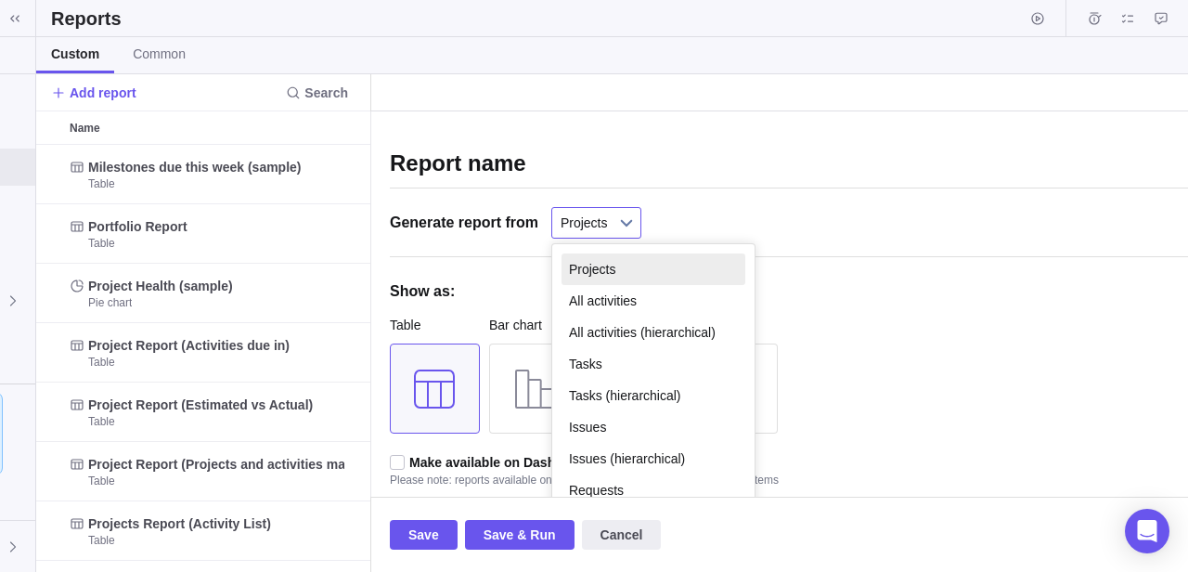
click at [625, 226] on b at bounding box center [627, 223] width 28 height 30
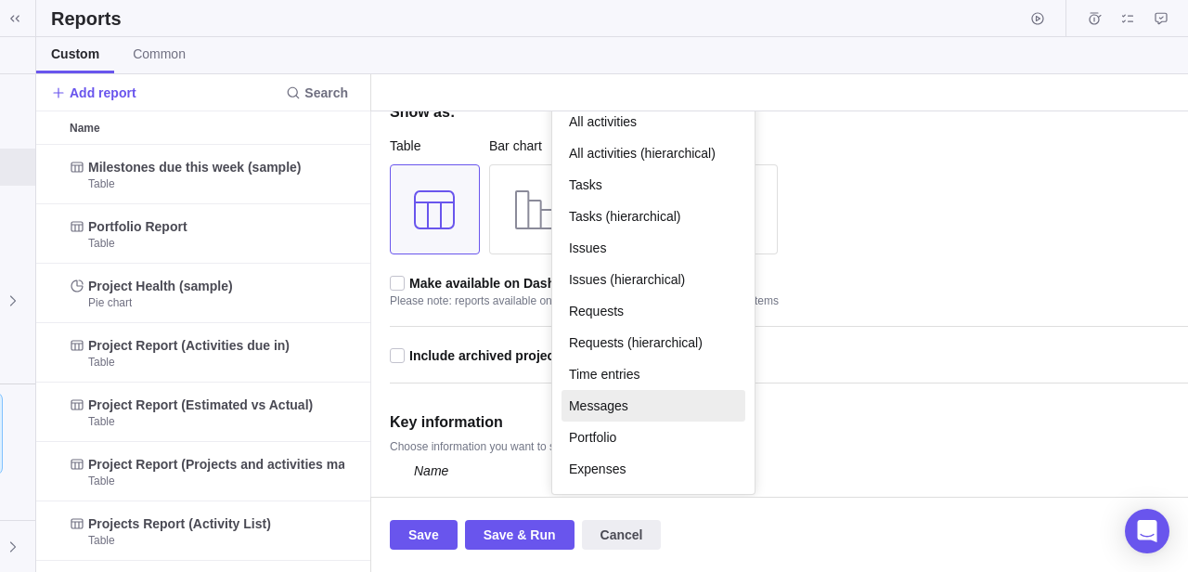
scroll to position [210, 0]
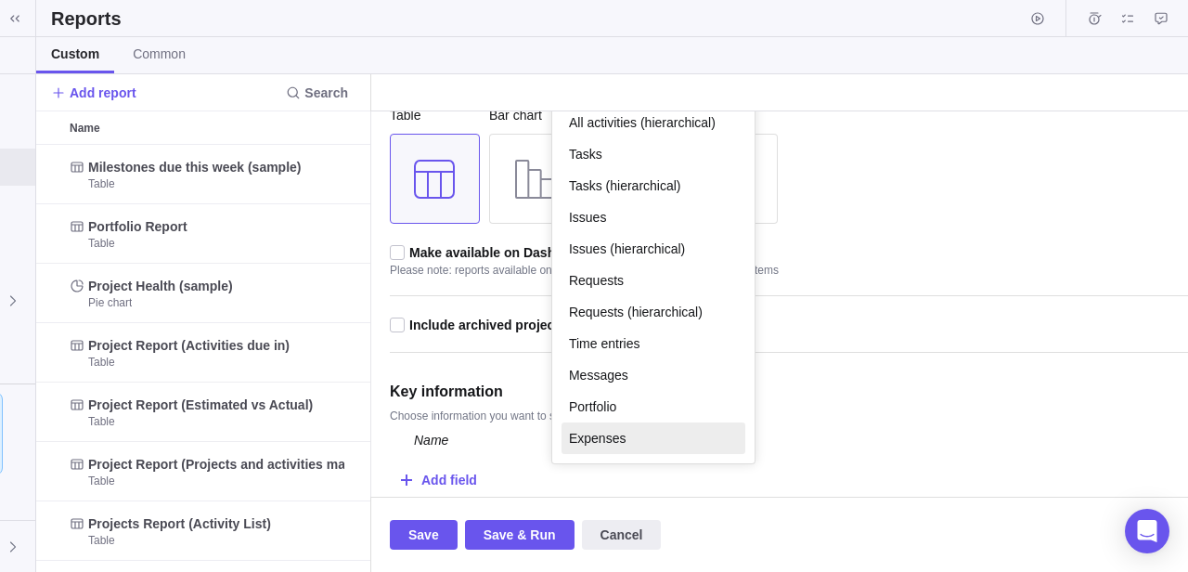
click at [636, 435] on li "Expenses" at bounding box center [653, 438] width 184 height 32
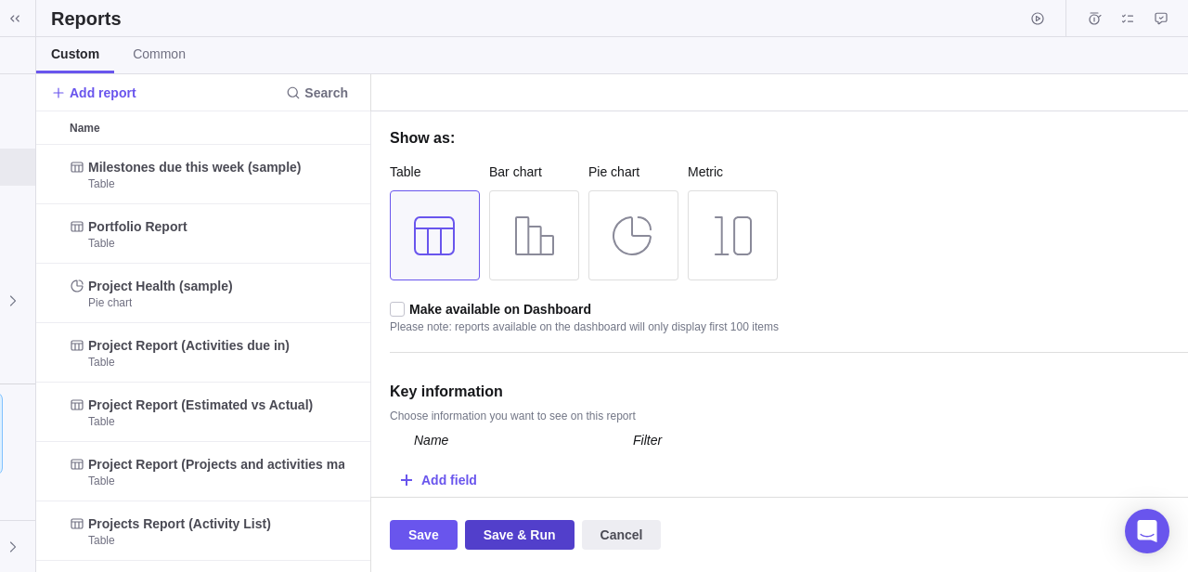
click at [494, 539] on span "Save & Run" at bounding box center [520, 534] width 72 height 22
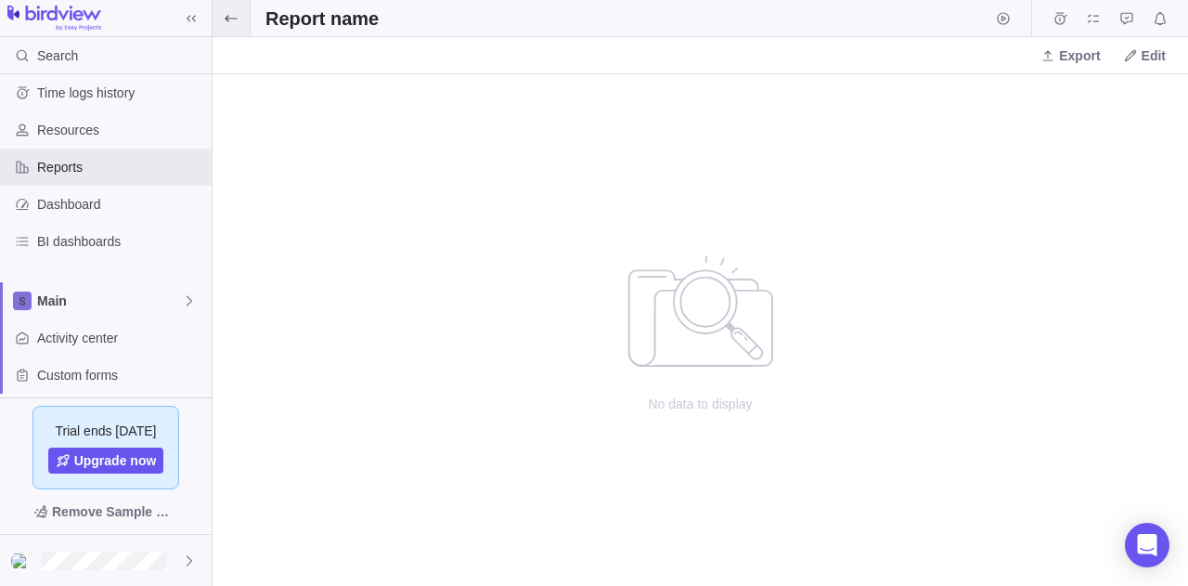
click at [234, 19] on icon at bounding box center [231, 18] width 15 height 15
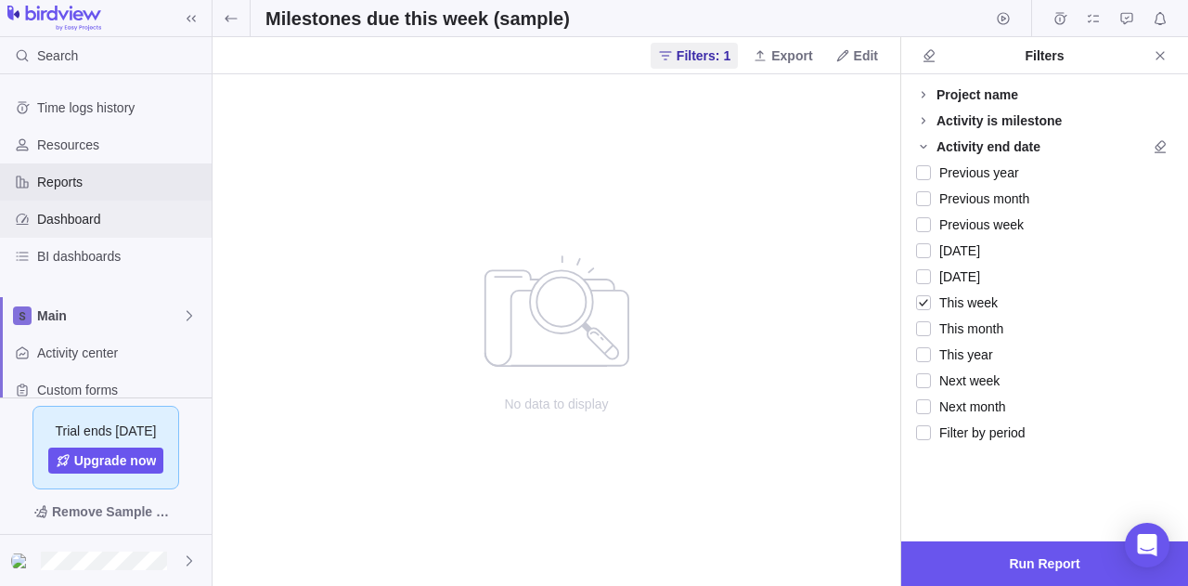
click at [104, 222] on span "Dashboard" at bounding box center [120, 219] width 167 height 19
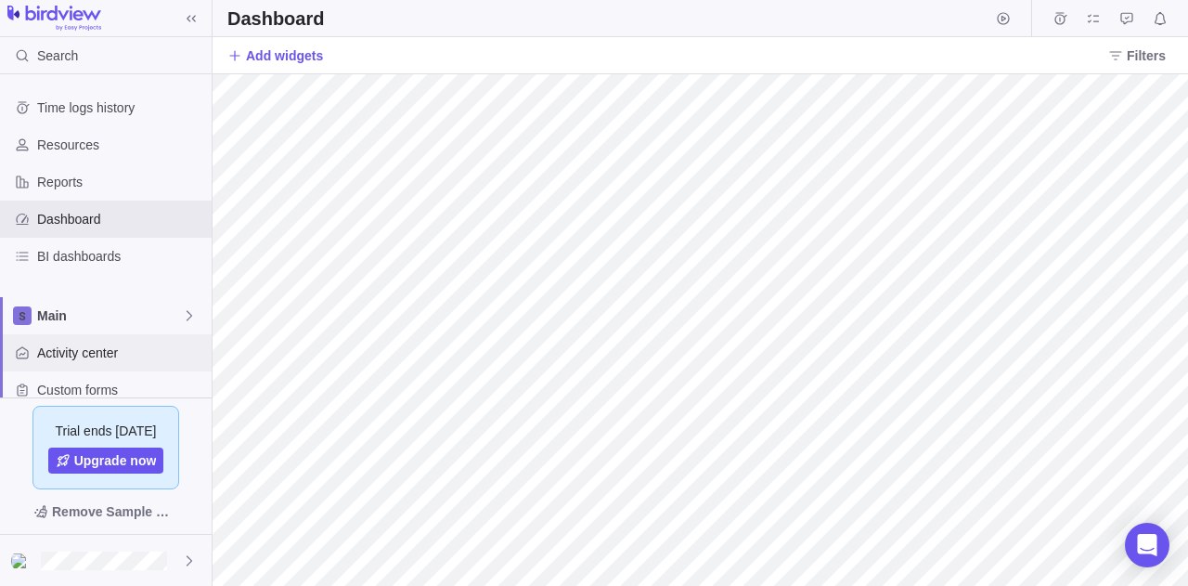
scroll to position [160, 0]
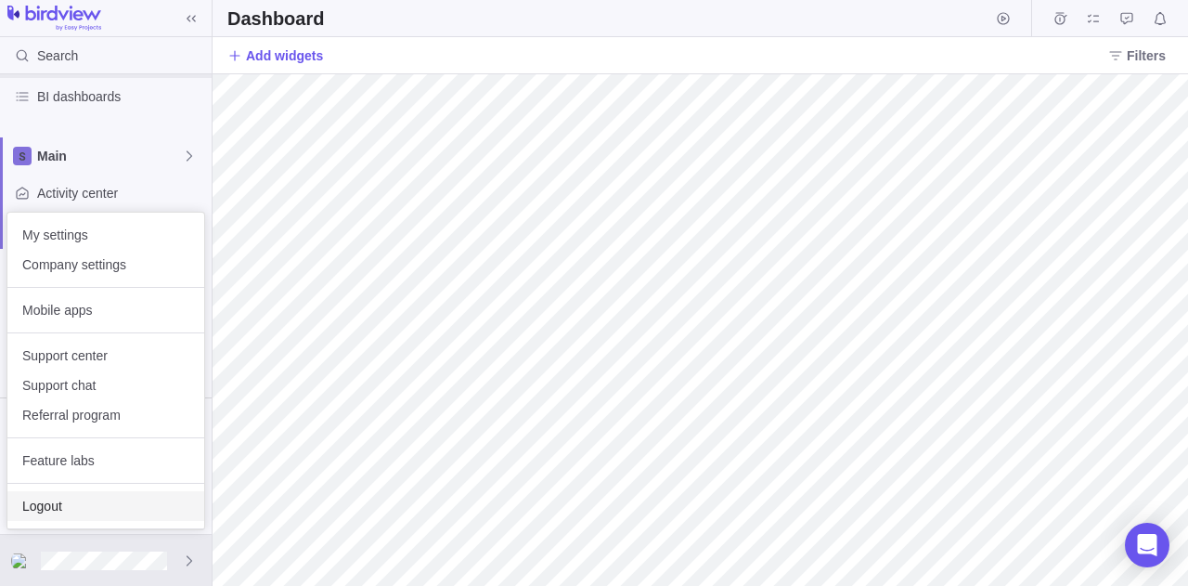
click at [70, 507] on span "Logout" at bounding box center [105, 506] width 167 height 19
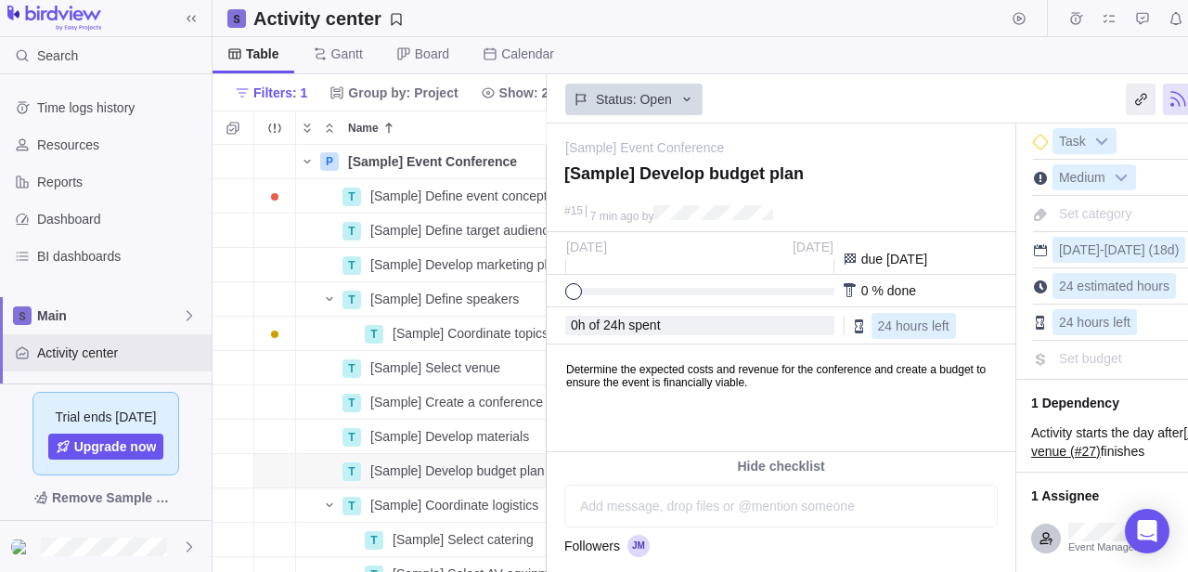
scroll to position [0, 135]
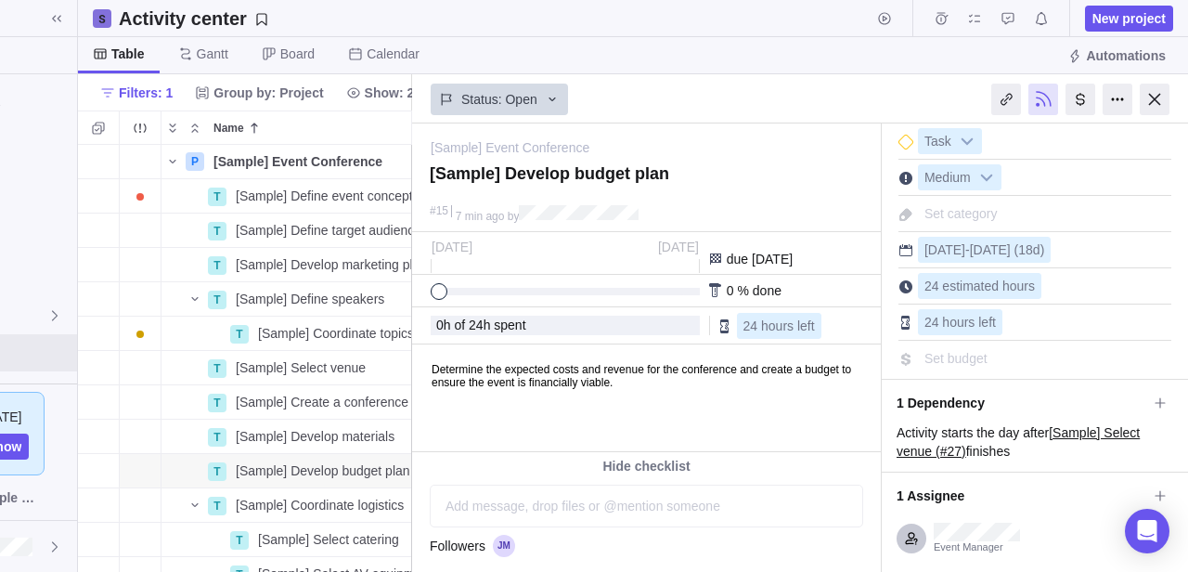
click at [962, 366] on span "Set budget" at bounding box center [955, 358] width 63 height 15
